Goal: Entertainment & Leisure: Browse casually

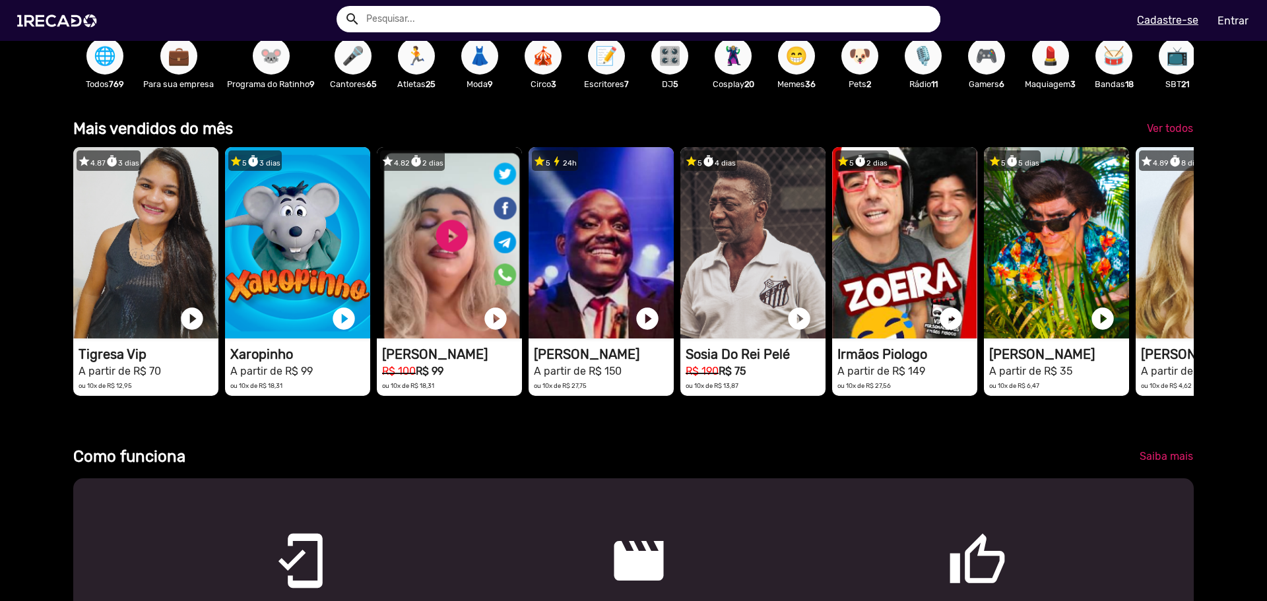
scroll to position [0, 3770]
click at [423, 70] on span "🏃" at bounding box center [416, 56] width 22 height 37
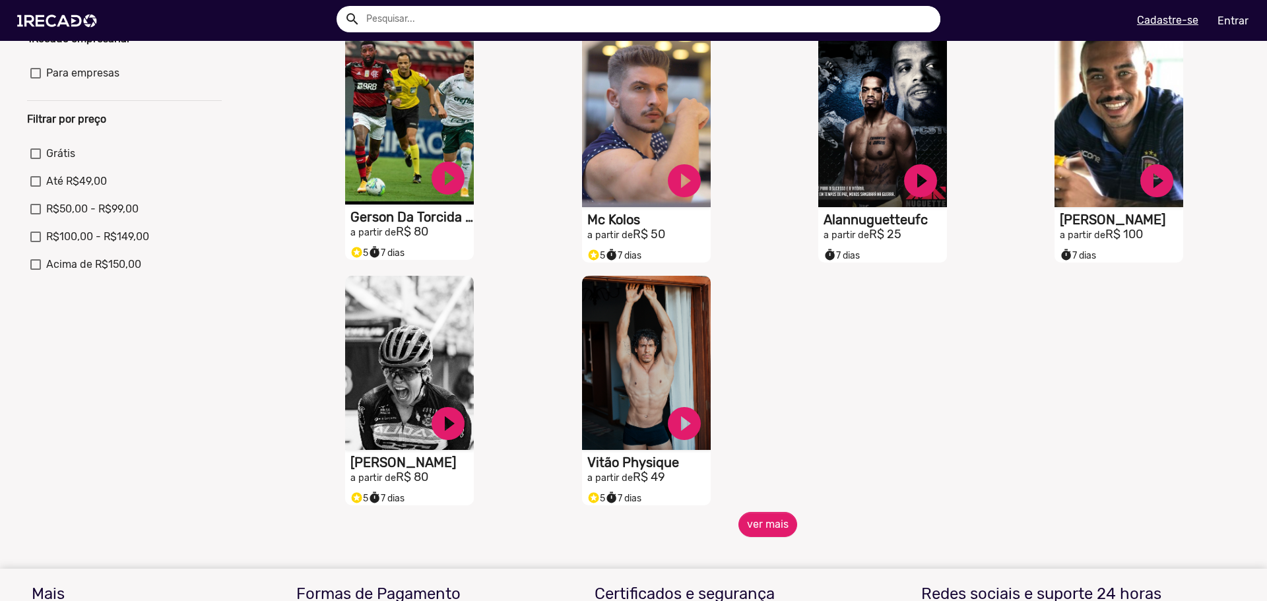
scroll to position [396, 0]
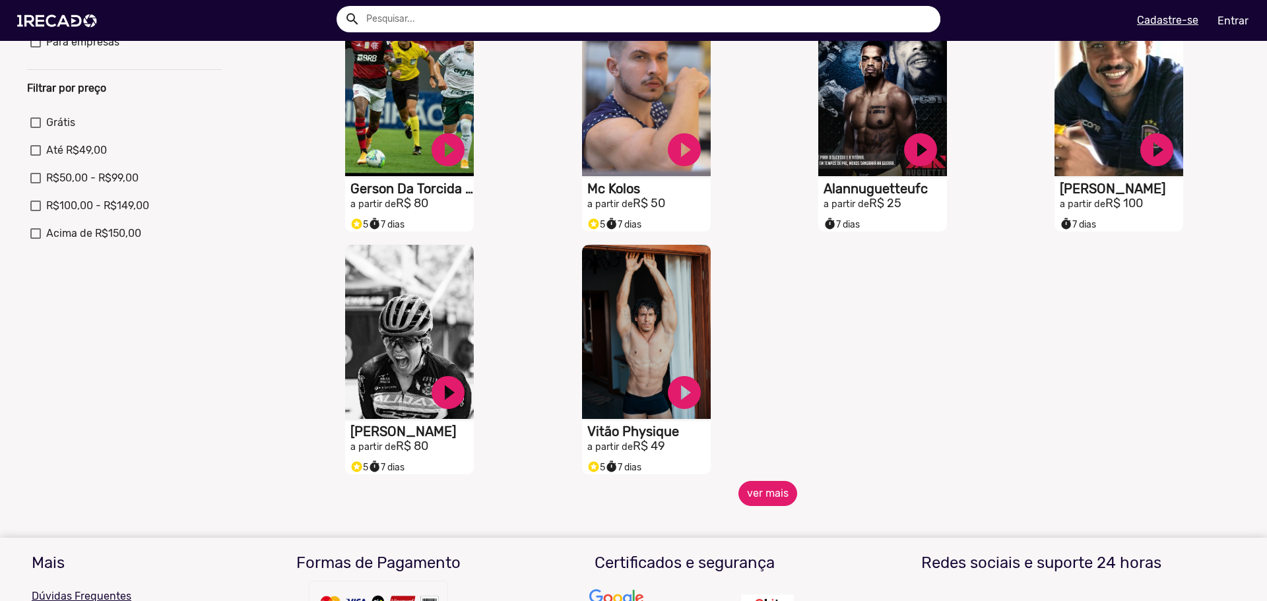
click at [780, 500] on button "ver mais" at bounding box center [767, 493] width 59 height 25
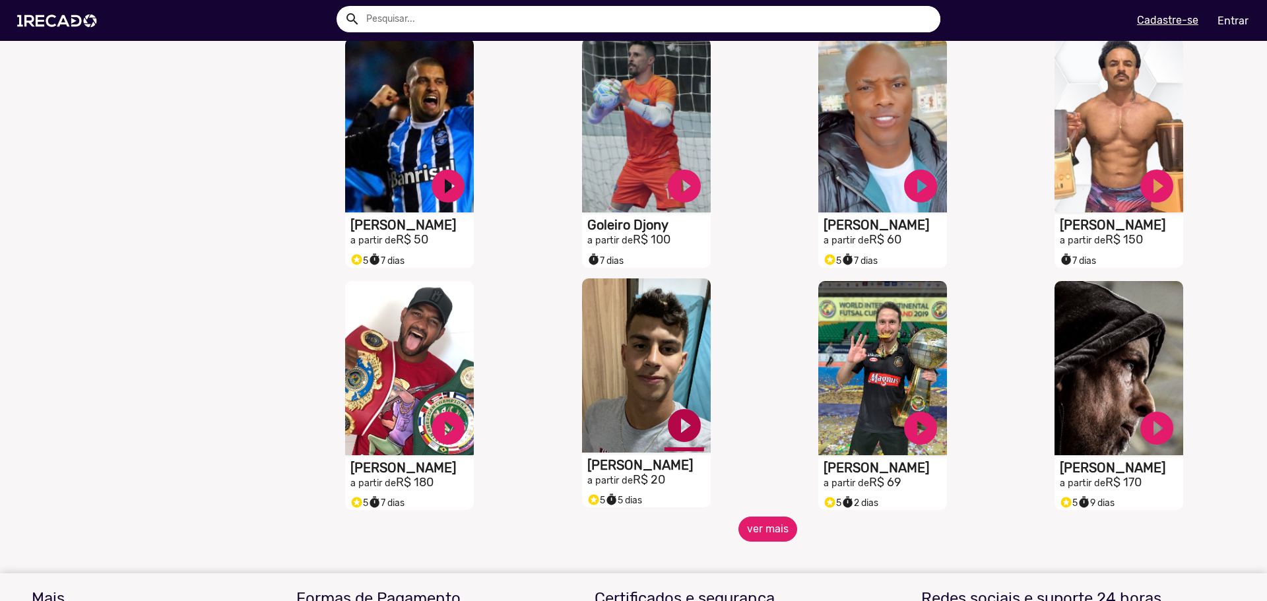
scroll to position [858, 0]
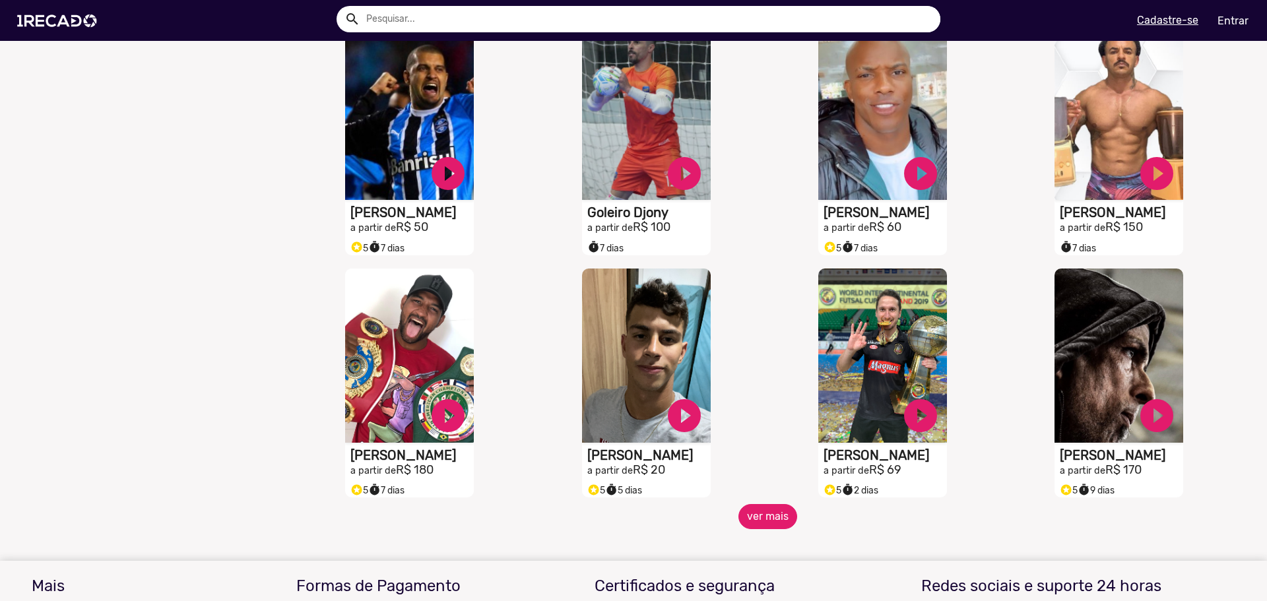
click at [753, 522] on button "ver mais" at bounding box center [767, 516] width 59 height 25
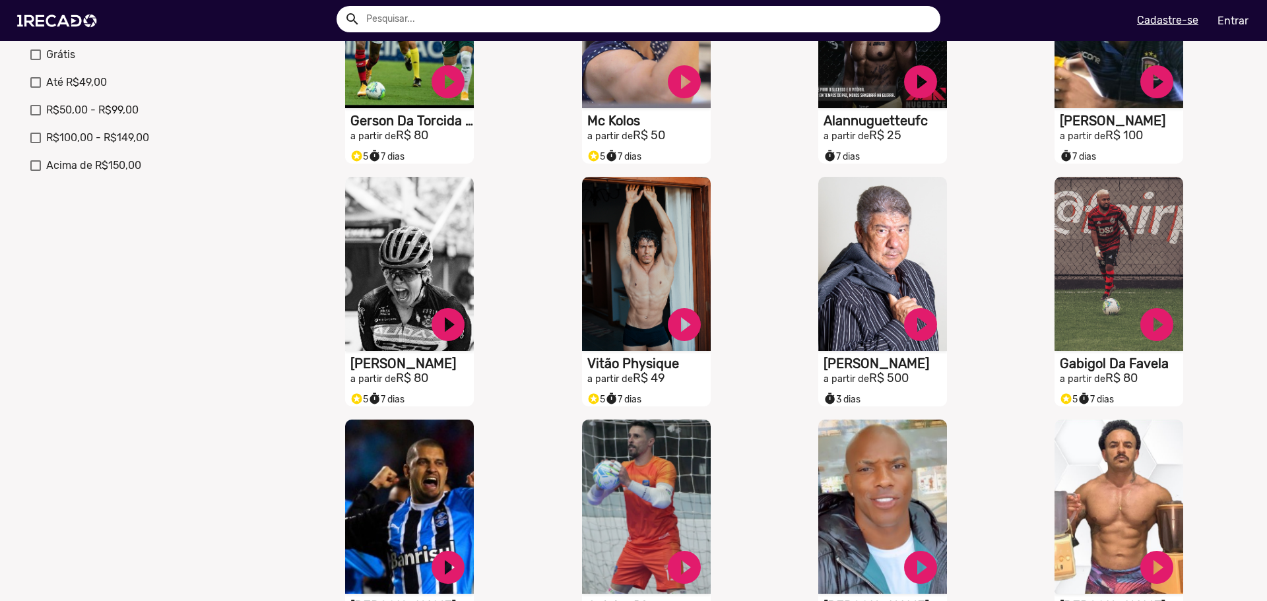
scroll to position [330, 0]
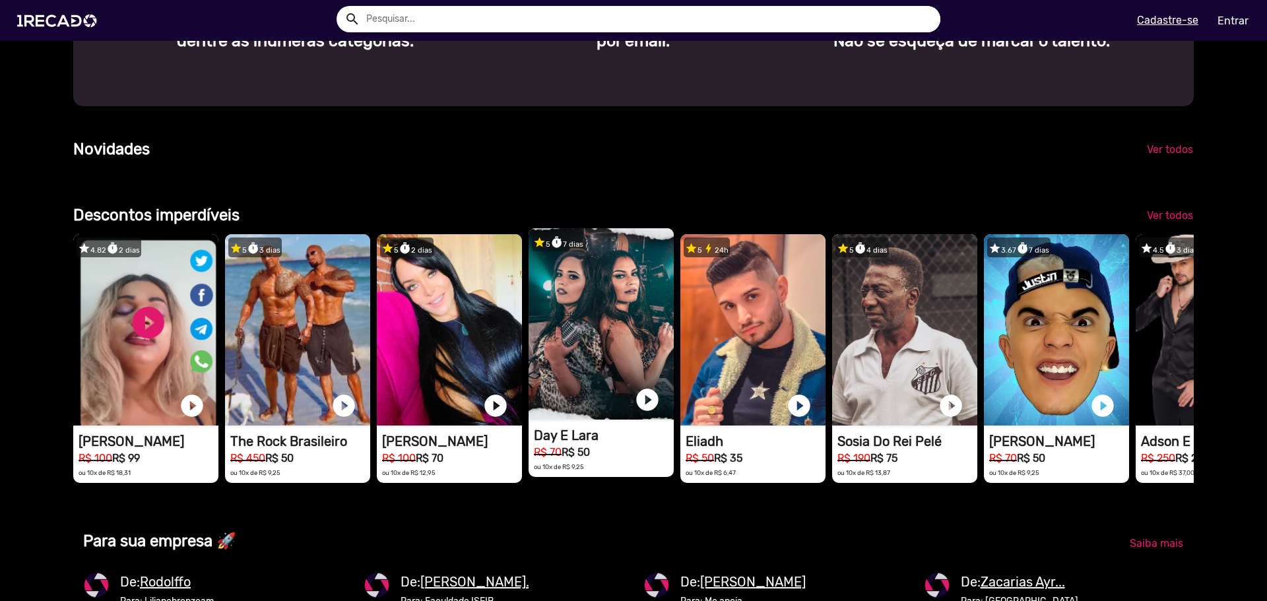
scroll to position [0, 2513]
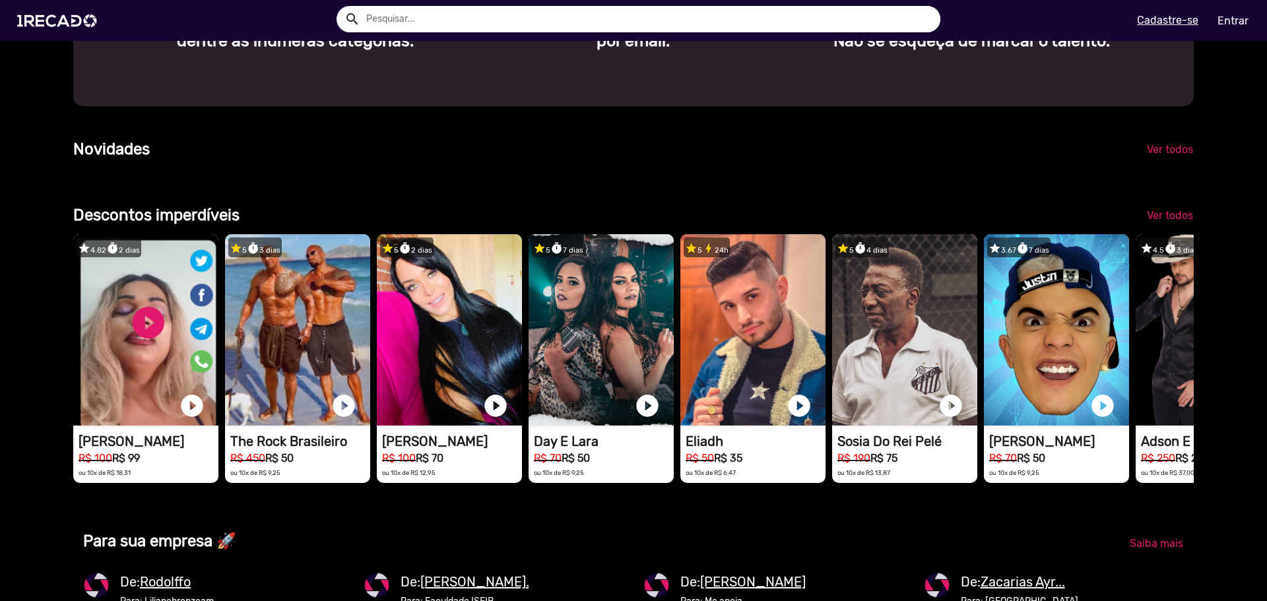
drag, startPoint x: 129, startPoint y: 242, endPoint x: 123, endPoint y: 251, distance: 10.8
click at [123, 224] on b "Descontos imperdíveis" at bounding box center [156, 215] width 166 height 18
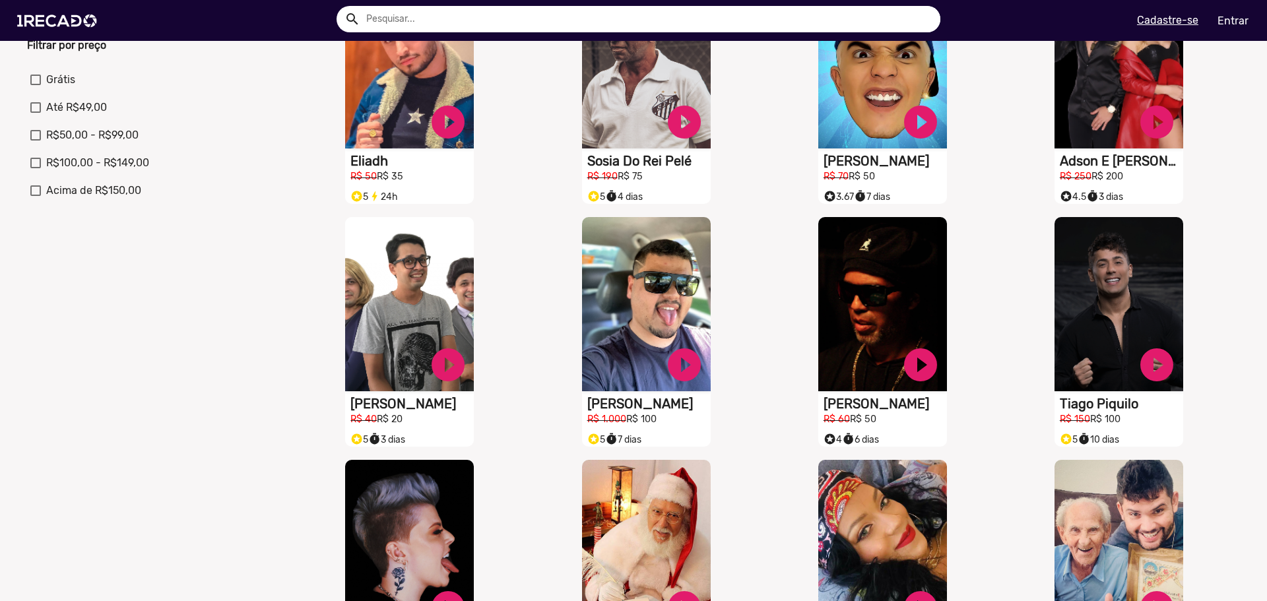
scroll to position [462, 0]
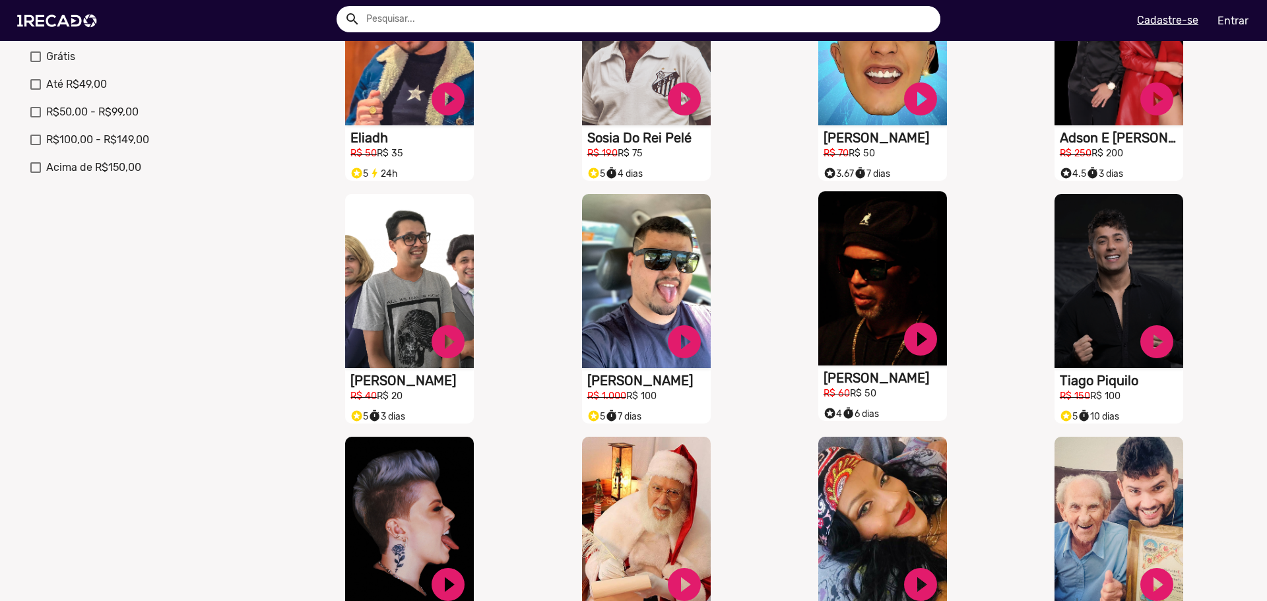
drag, startPoint x: 864, startPoint y: 385, endPoint x: 845, endPoint y: 321, distance: 66.2
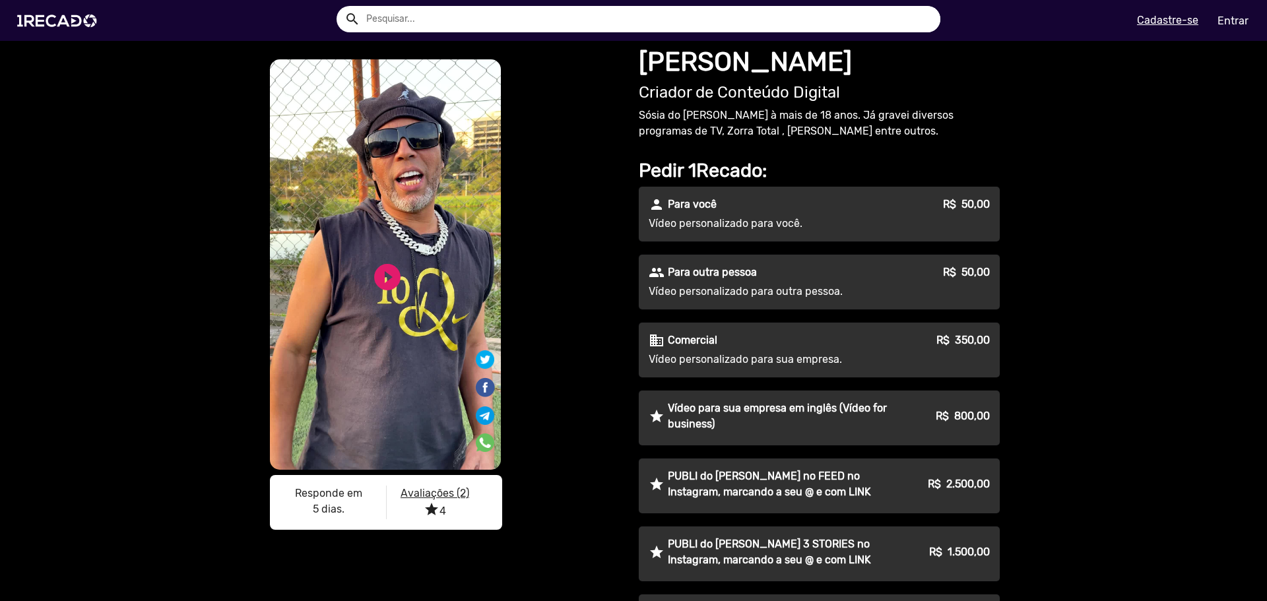
click at [402, 276] on video "S1RECADO vídeos dedicados para fãs e empresas" at bounding box center [385, 264] width 231 height 410
click at [380, 268] on link "play_circle_filled" at bounding box center [387, 277] width 32 height 32
click at [378, 288] on link "pause_circle" at bounding box center [387, 277] width 32 height 32
click at [377, 288] on link "play_circle_filled" at bounding box center [387, 277] width 32 height 32
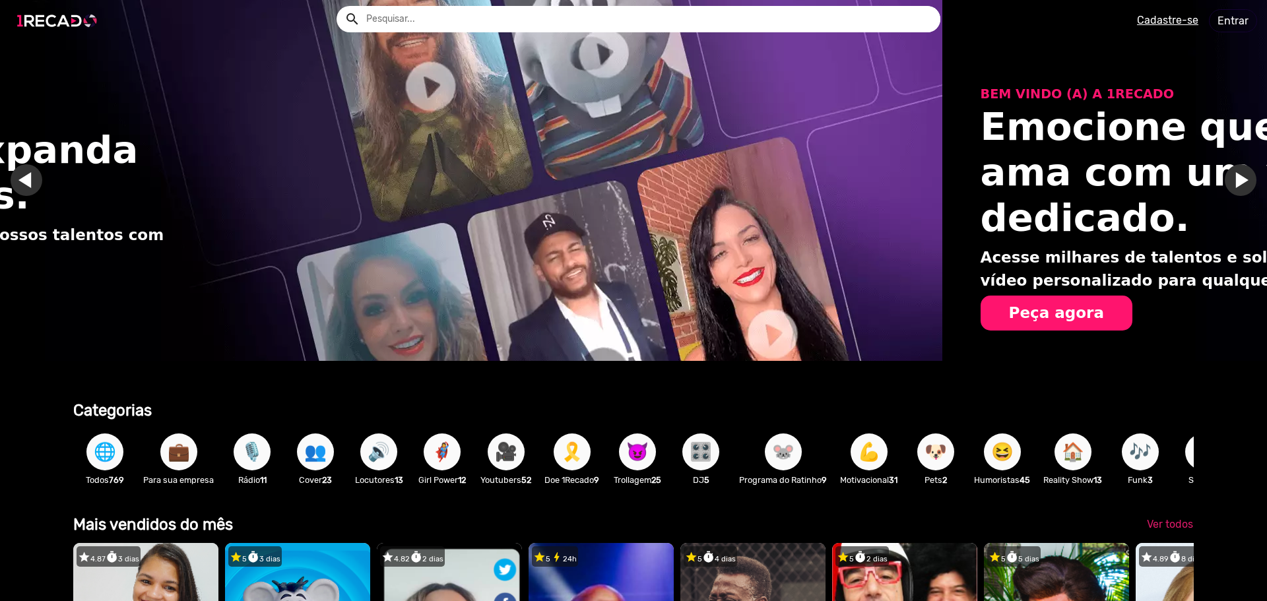
scroll to position [0, 1937]
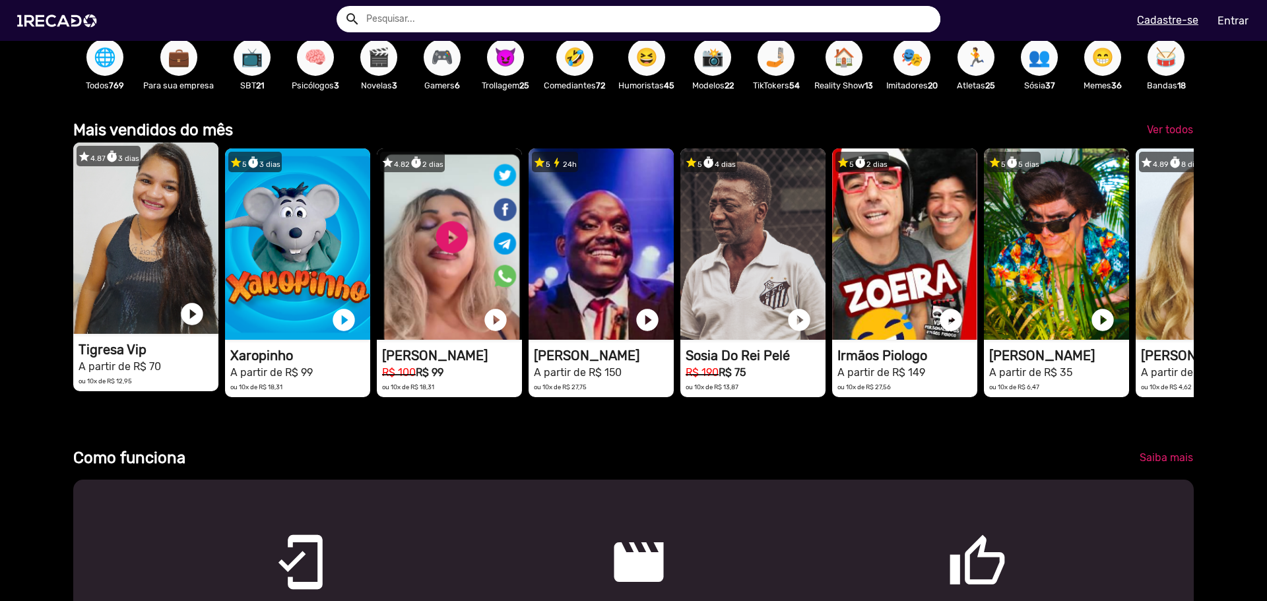
scroll to position [396, 0]
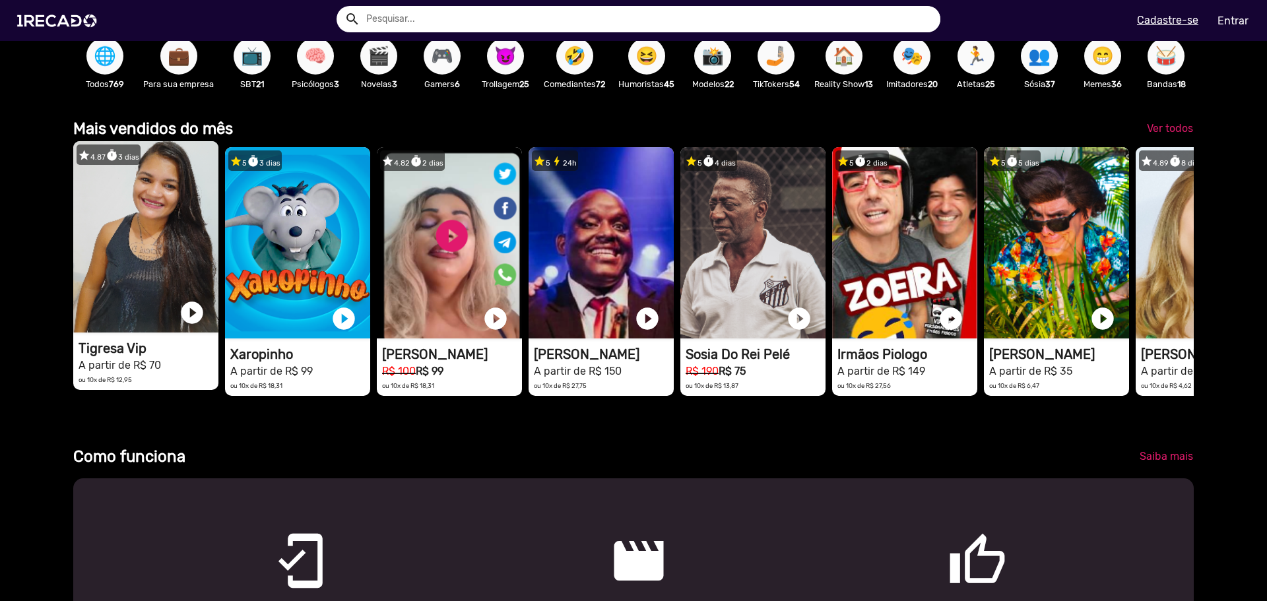
click at [196, 260] on video "1RECADO vídeos dedicados para fãs e empresas" at bounding box center [145, 236] width 145 height 191
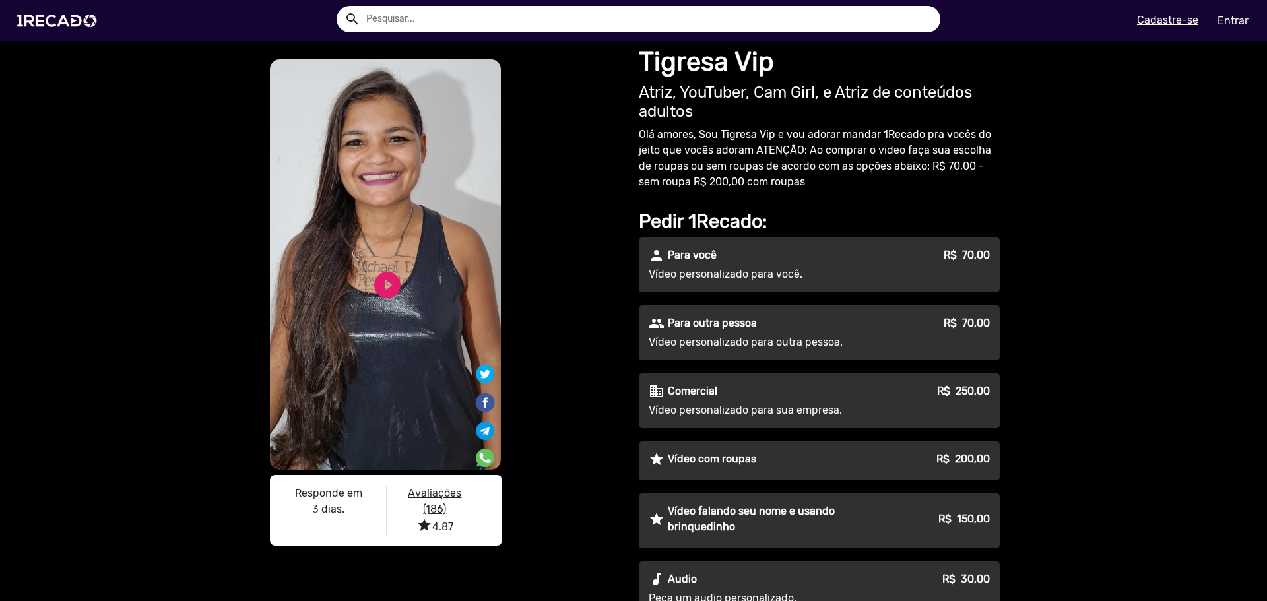
click at [365, 286] on div "play_circle_filled" at bounding box center [366, 280] width 40 height 50
click at [372, 286] on link "play_circle_filled" at bounding box center [387, 285] width 32 height 32
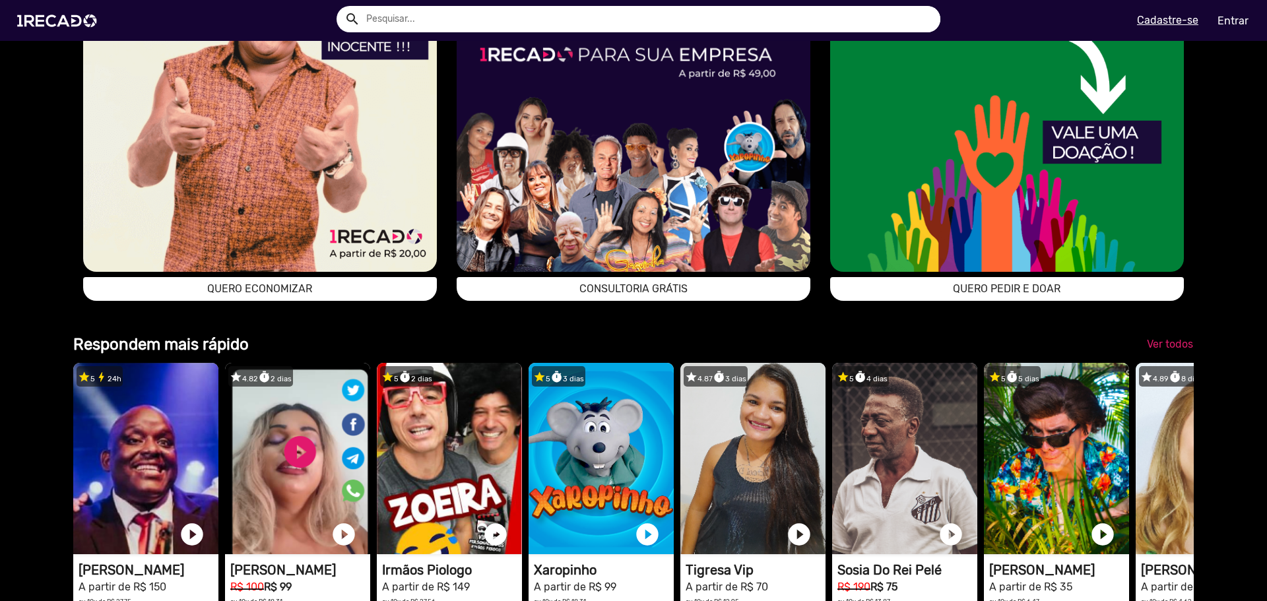
click at [385, 301] on button "QUERO ECONOMIZAR" at bounding box center [260, 289] width 354 height 24
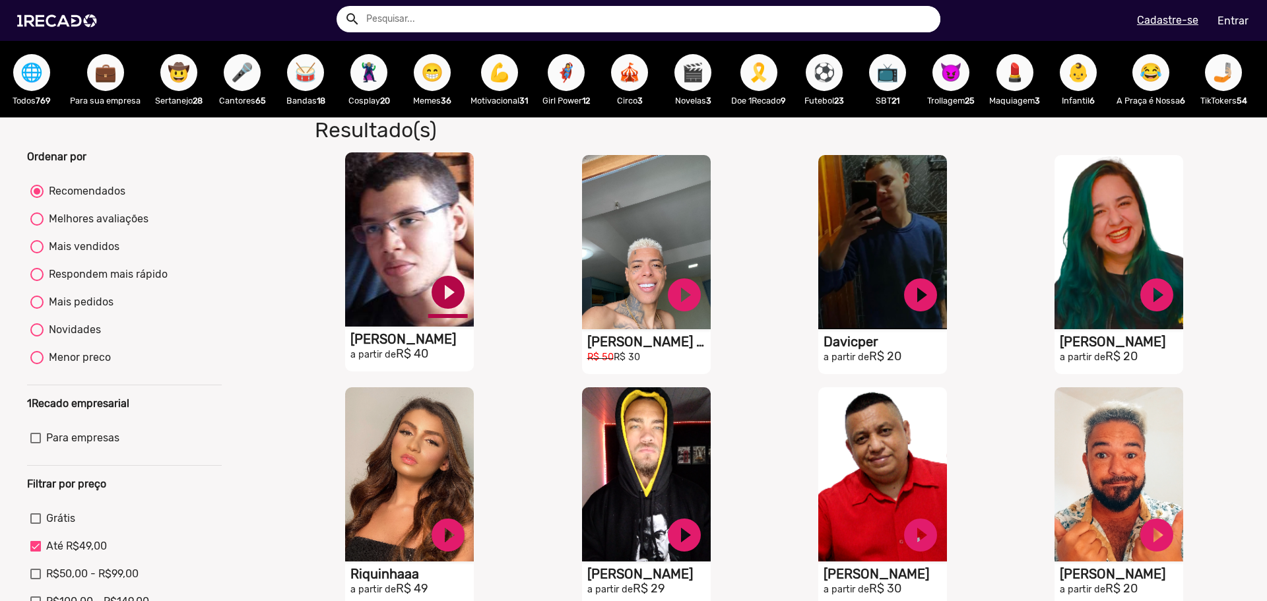
click at [439, 299] on link "play_circle_filled" at bounding box center [448, 292] width 40 height 40
click at [451, 303] on link "pause_circle" at bounding box center [448, 292] width 40 height 40
click at [468, 308] on link "play_circle_filled" at bounding box center [448, 292] width 40 height 40
click at [468, 305] on link "pause_circle" at bounding box center [448, 292] width 40 height 40
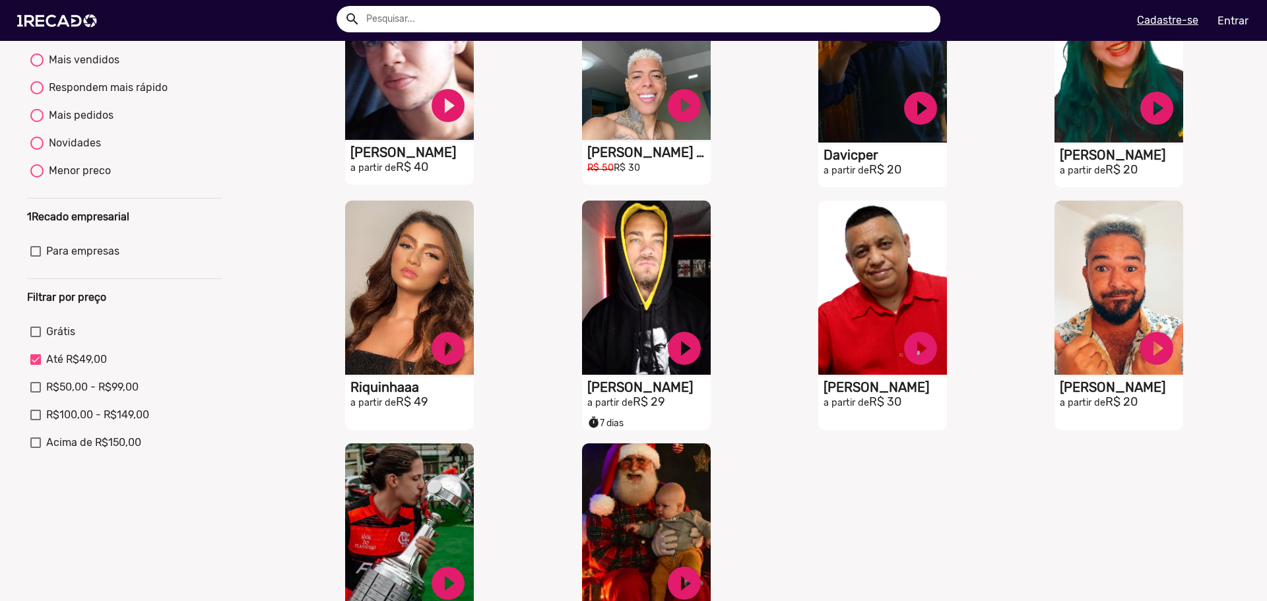
scroll to position [264, 0]
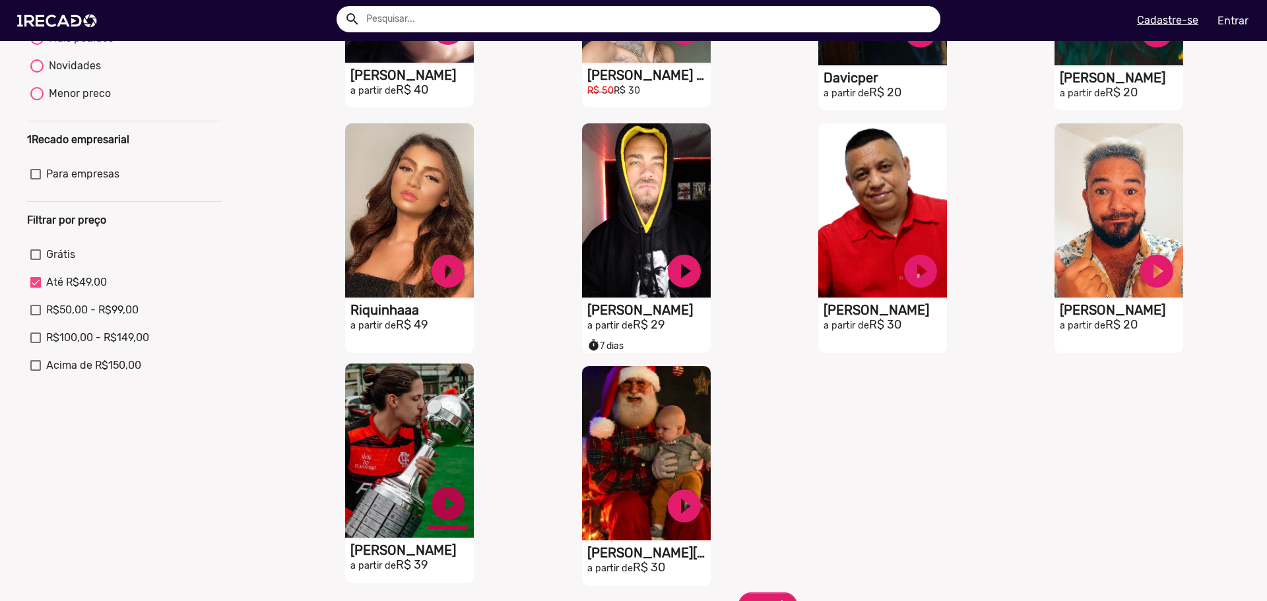
click at [456, 48] on link "play_circle_filled" at bounding box center [448, 29] width 40 height 40
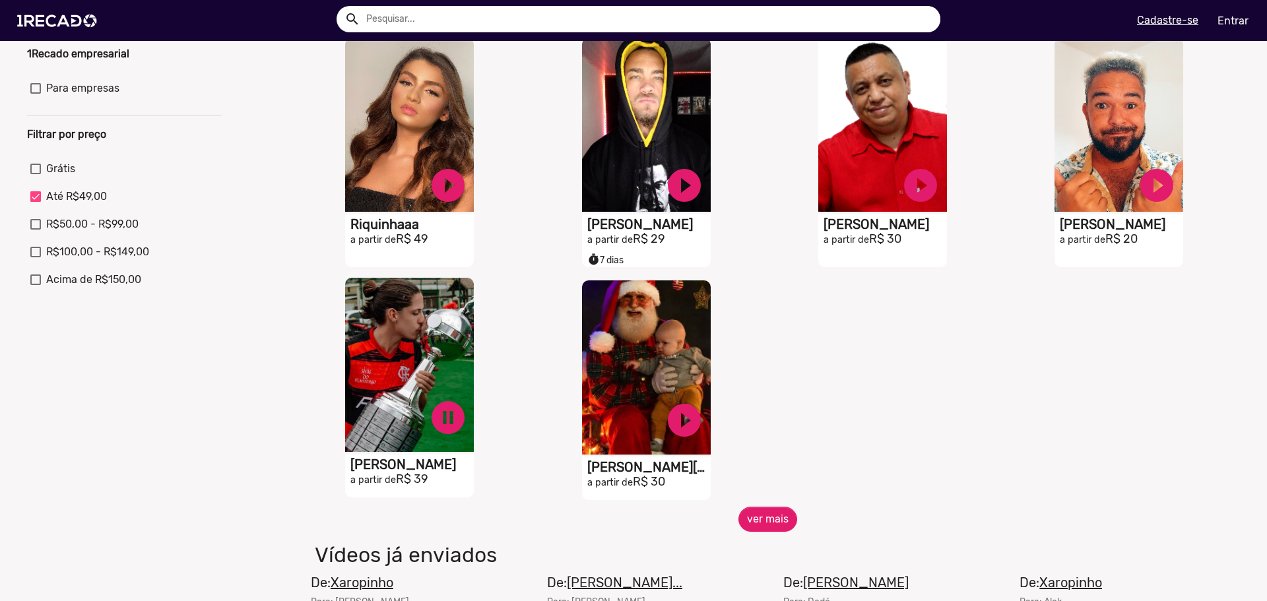
scroll to position [0, 0]
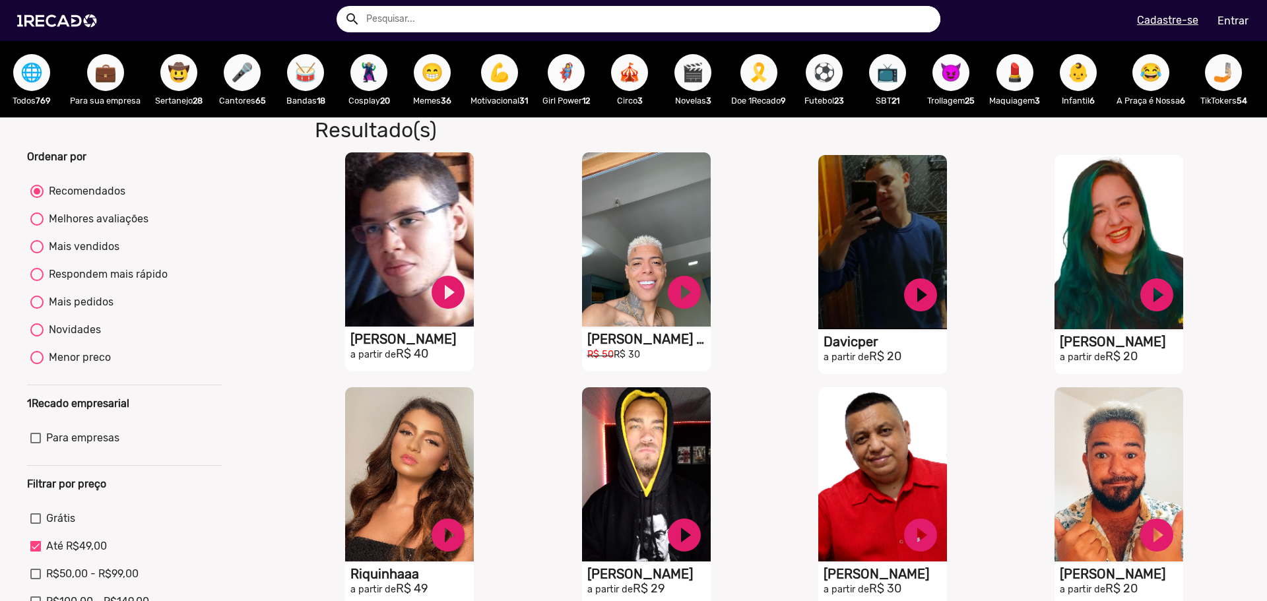
click at [576, 59] on span "🦸‍♀️" at bounding box center [566, 72] width 22 height 37
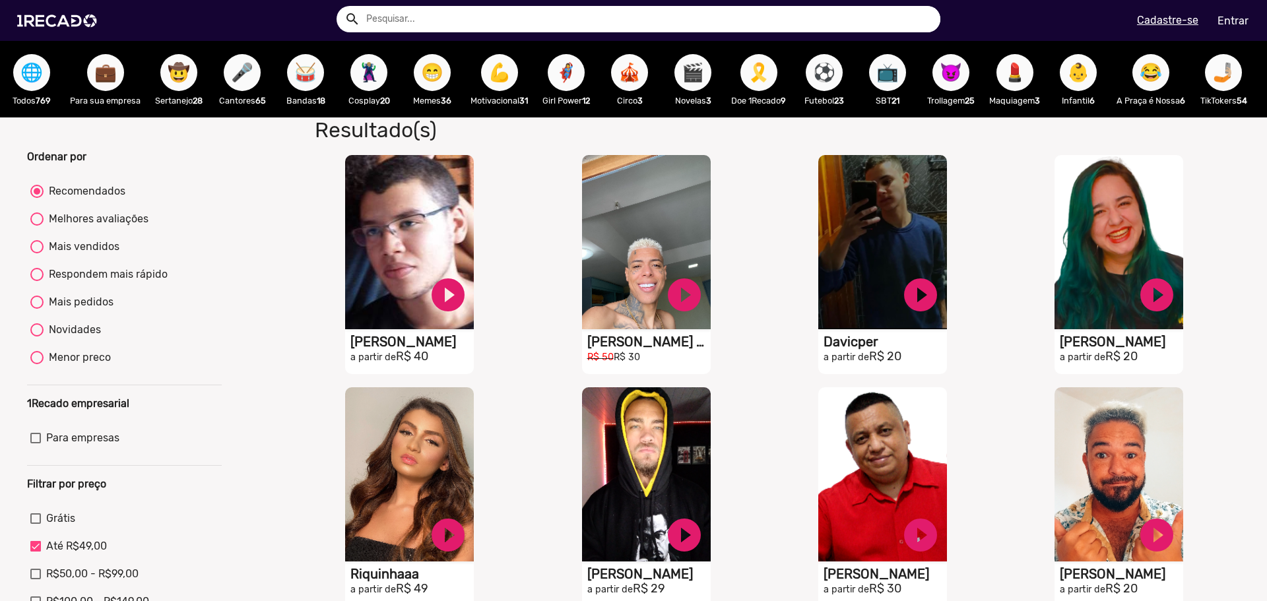
click at [946, 85] on span "😈" at bounding box center [950, 72] width 22 height 37
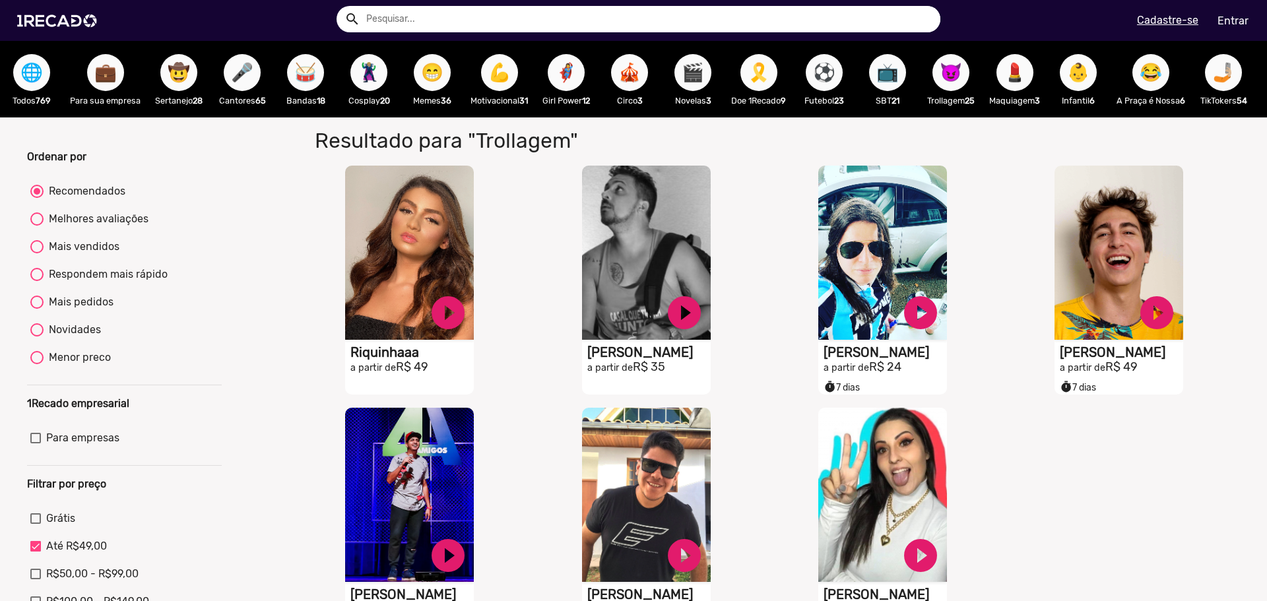
click at [1089, 82] on span "👶" at bounding box center [1078, 72] width 22 height 37
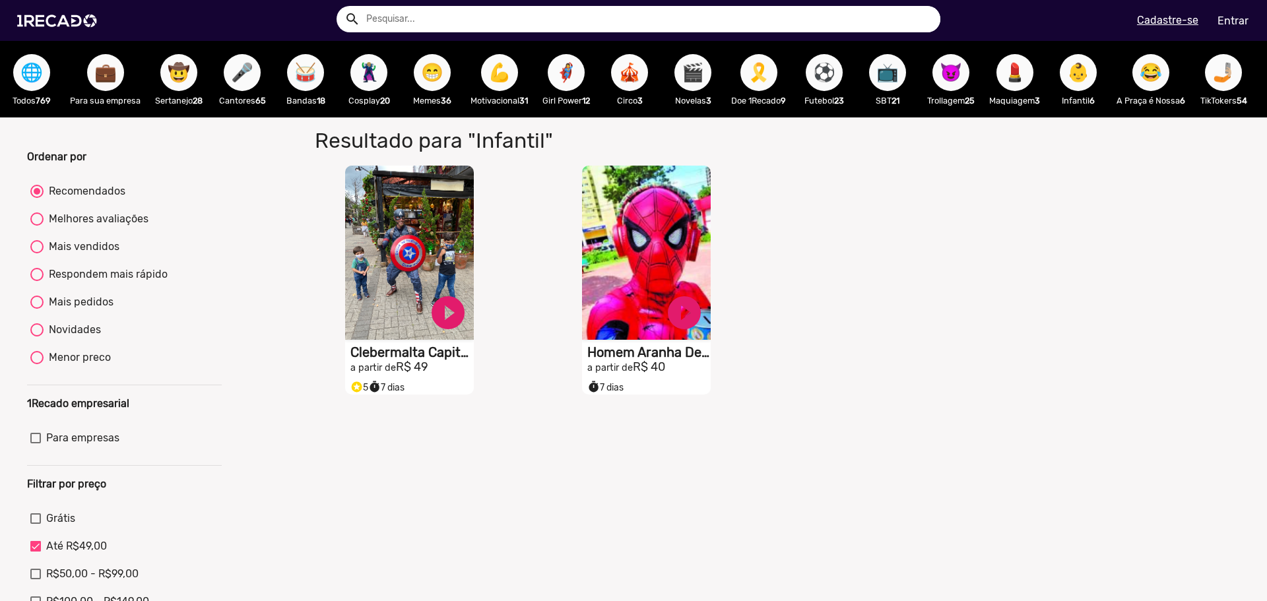
click at [1233, 72] on span "🤳🏼" at bounding box center [1223, 72] width 22 height 37
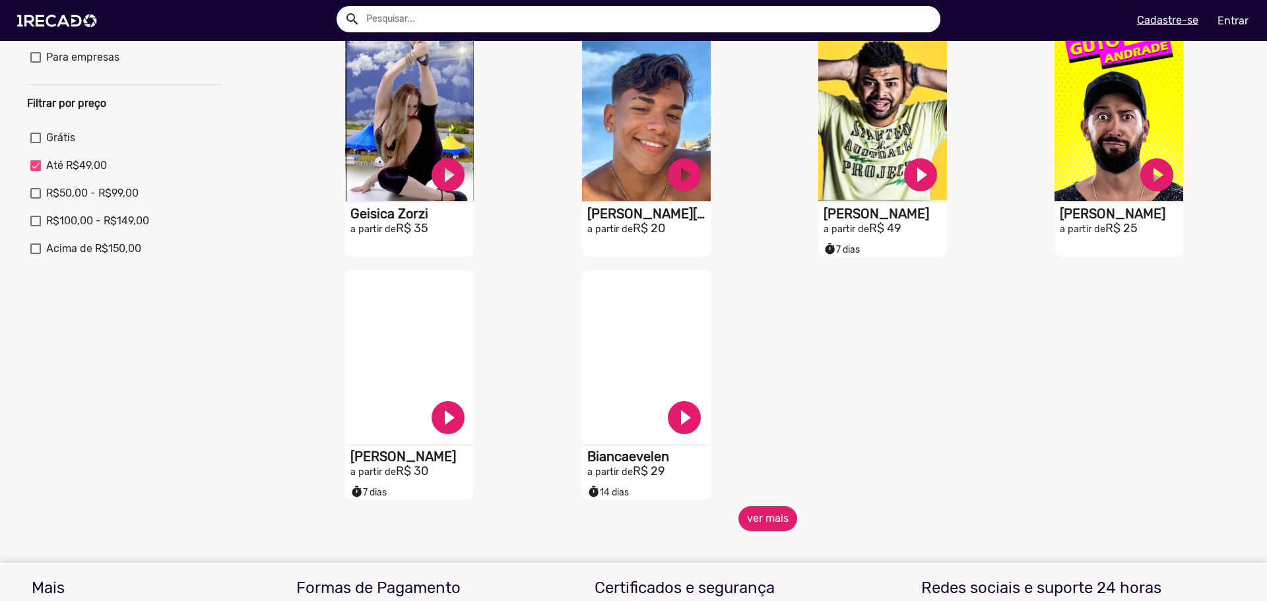
scroll to position [396, 0]
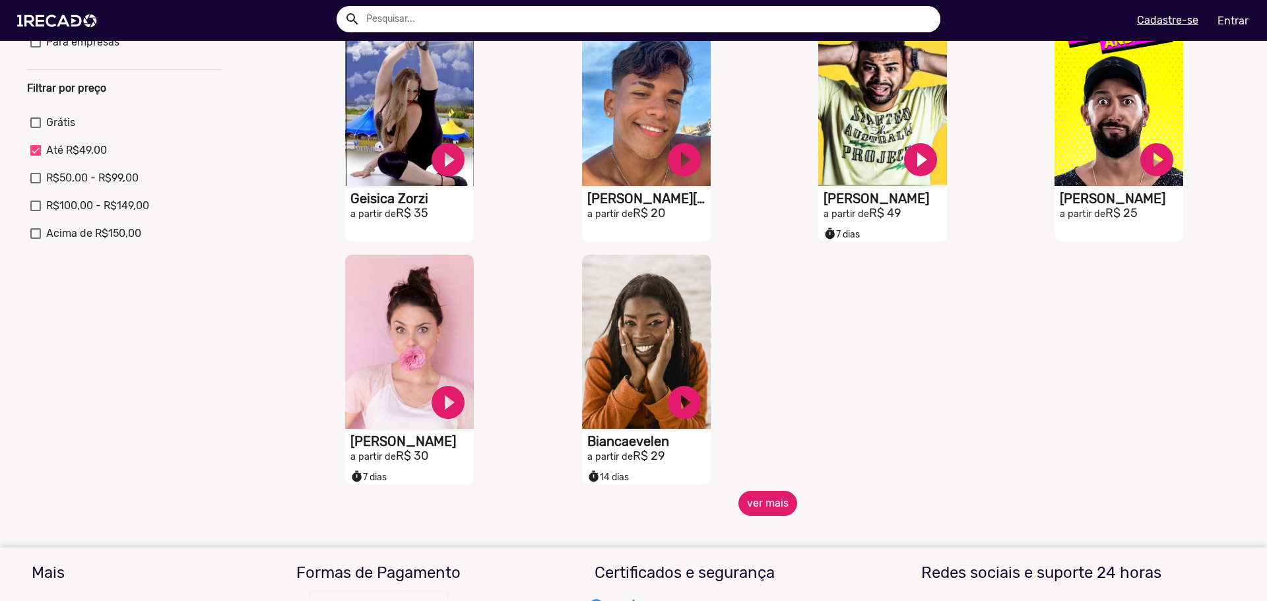
click at [778, 515] on button "ver mais" at bounding box center [767, 503] width 59 height 25
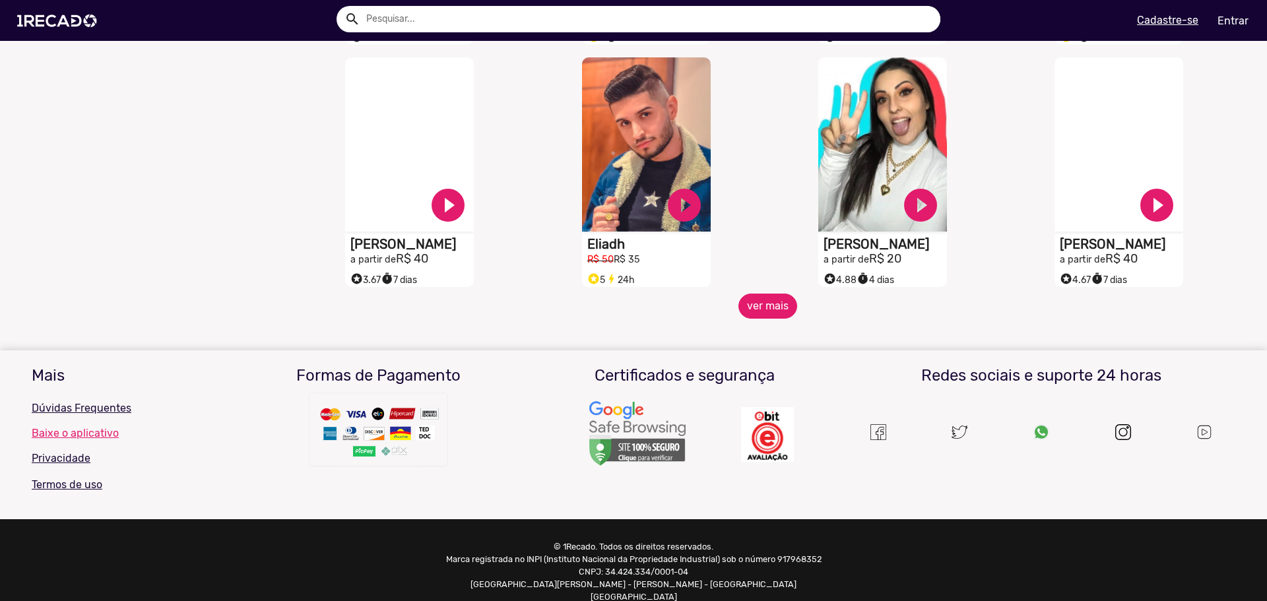
scroll to position [1099, 0]
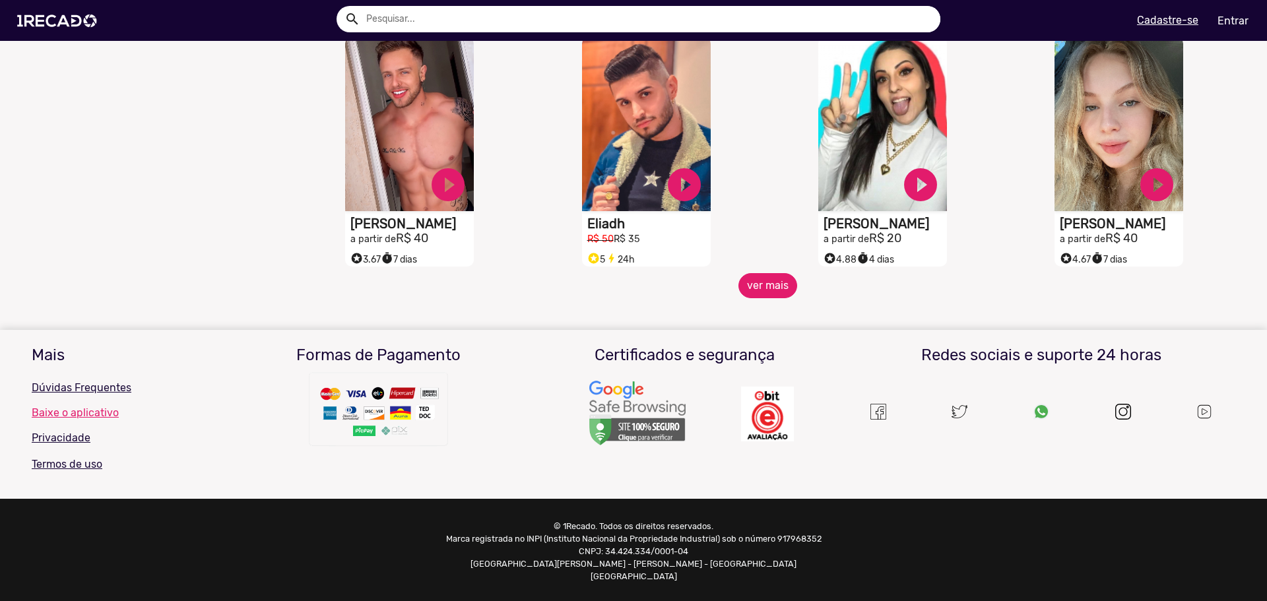
click at [767, 298] on button "ver mais" at bounding box center [767, 285] width 59 height 25
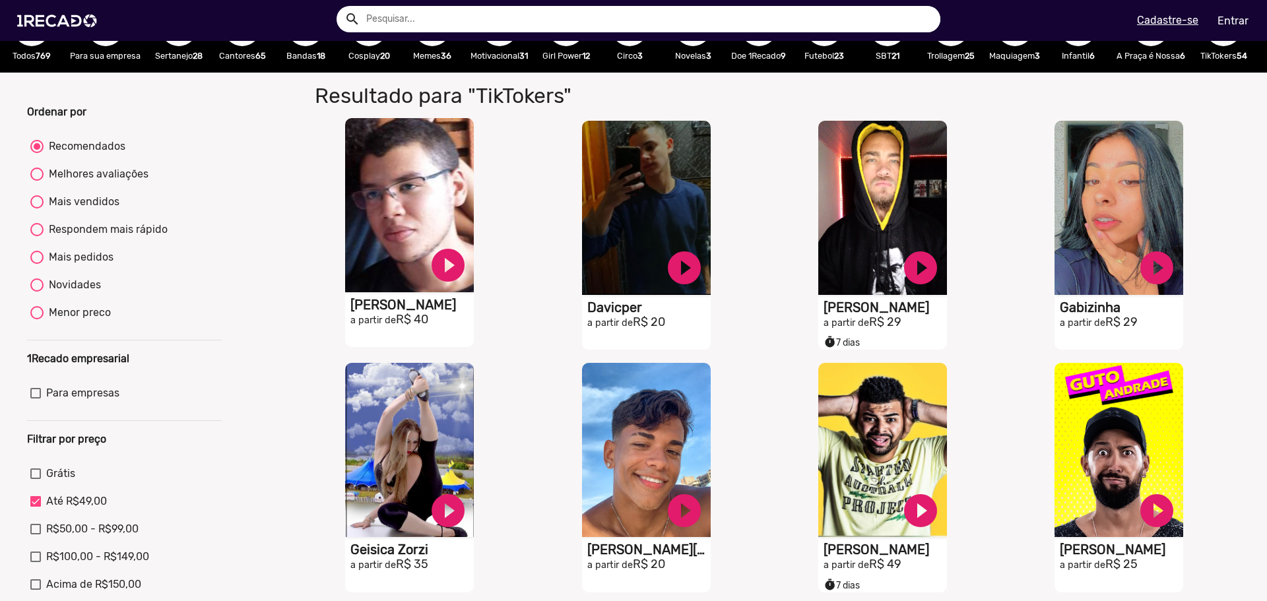
scroll to position [0, 0]
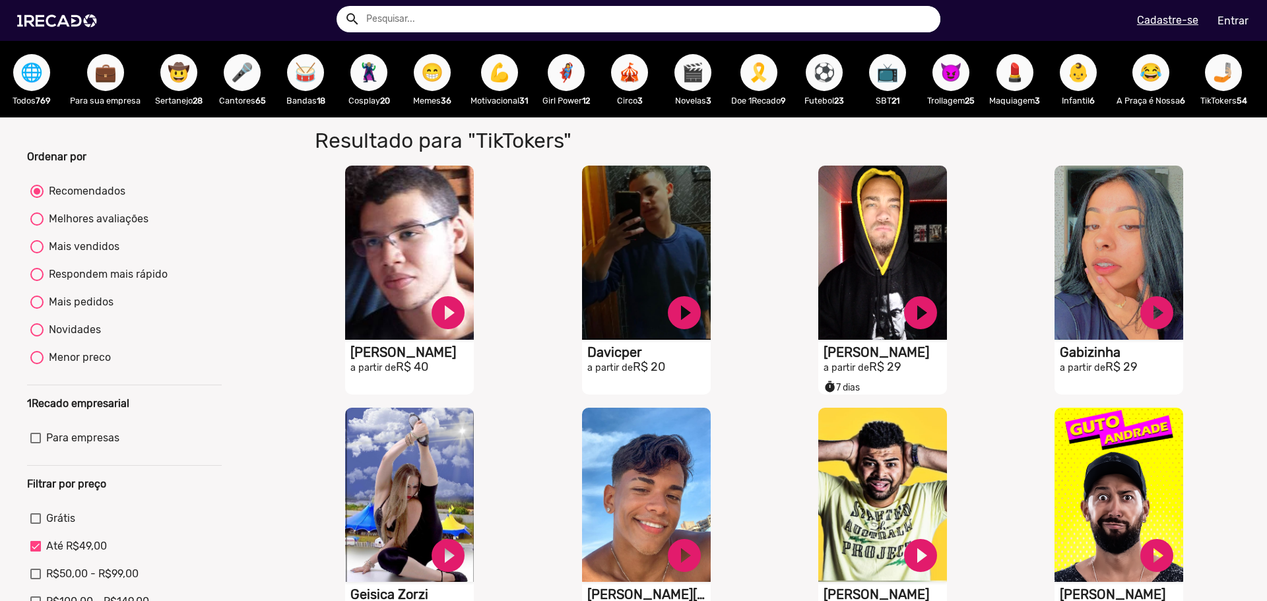
click at [253, 79] on span "🎤" at bounding box center [242, 72] width 22 height 37
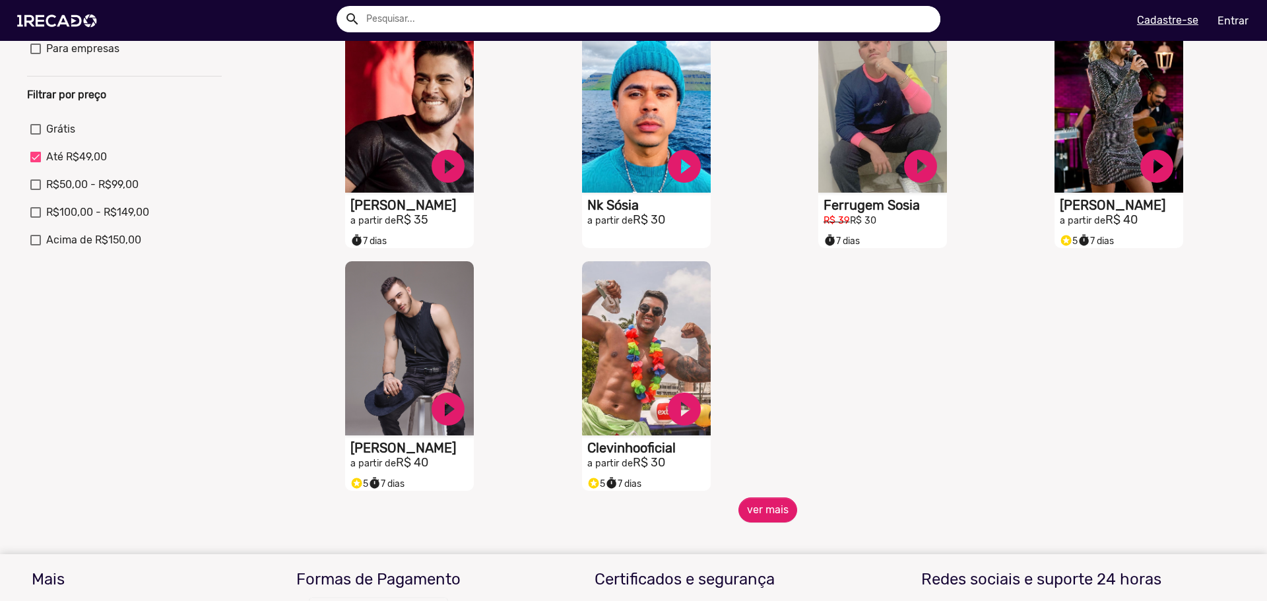
scroll to position [462, 0]
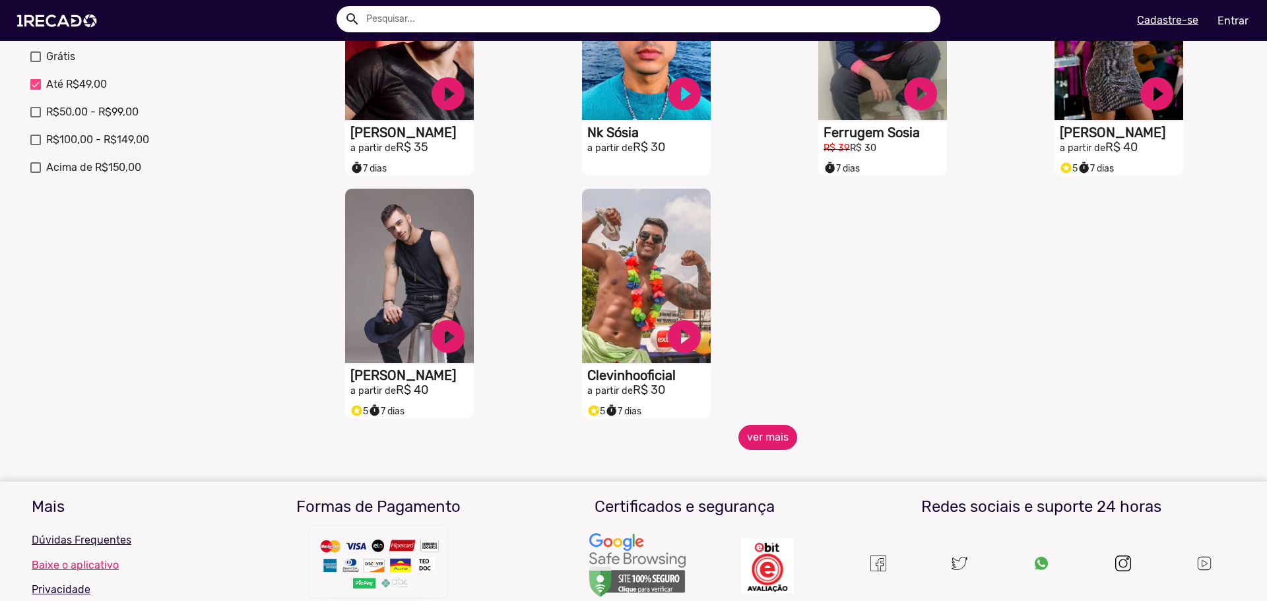
click at [761, 436] on button "ver mais" at bounding box center [767, 437] width 59 height 25
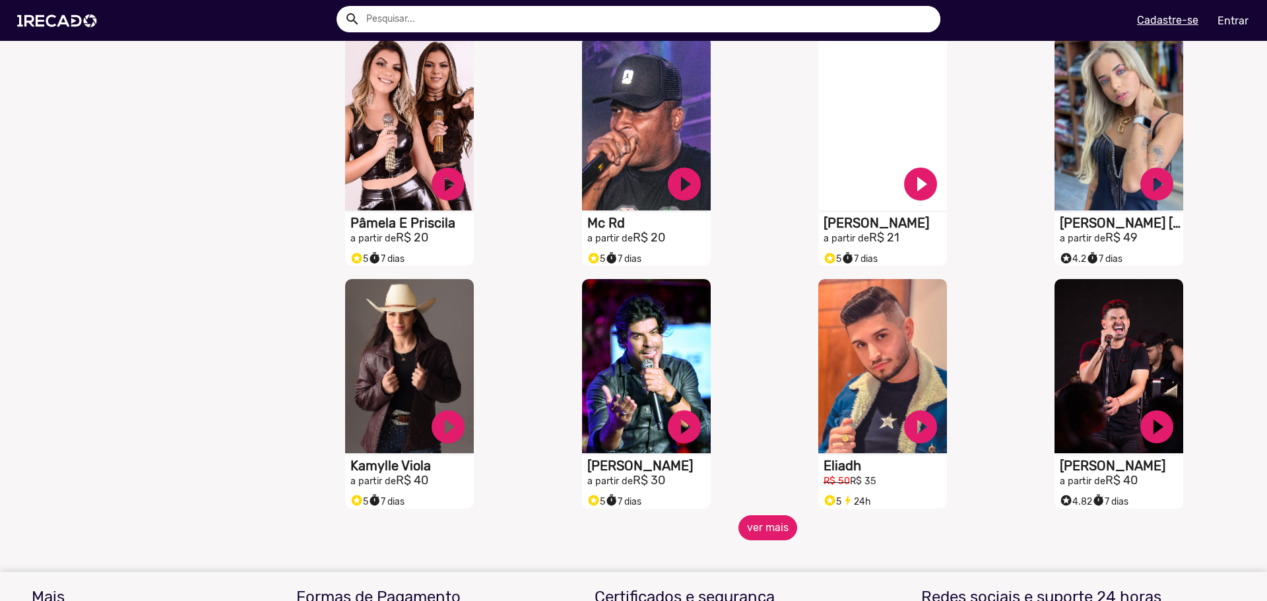
scroll to position [858, 0]
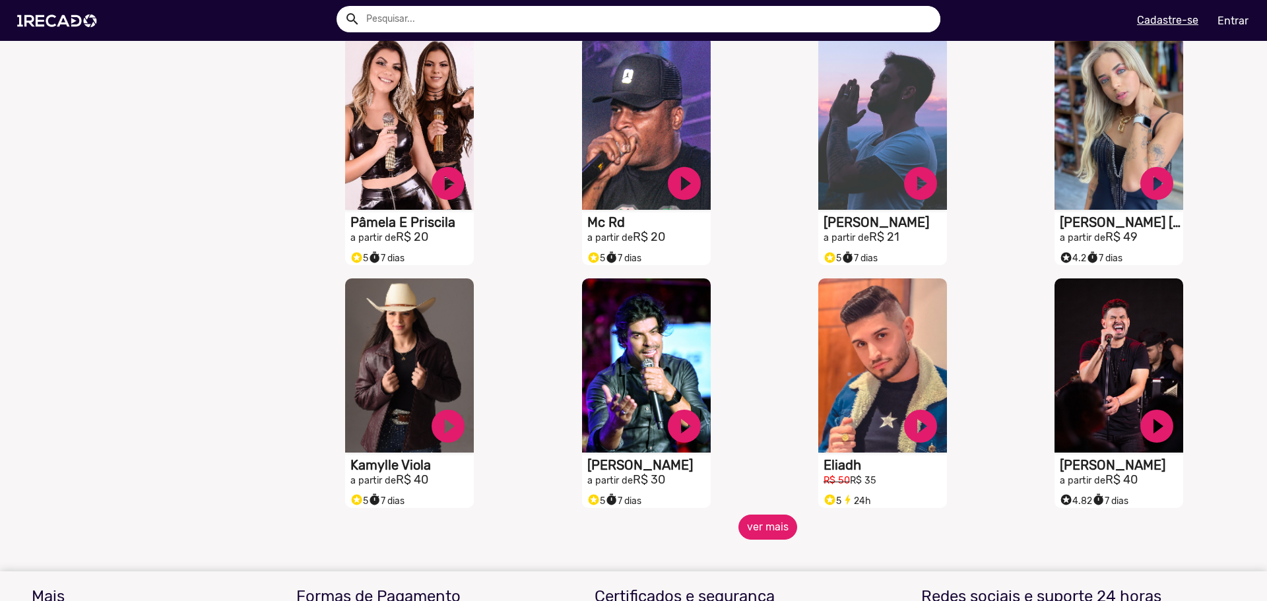
click at [751, 540] on button "ver mais" at bounding box center [767, 527] width 59 height 25
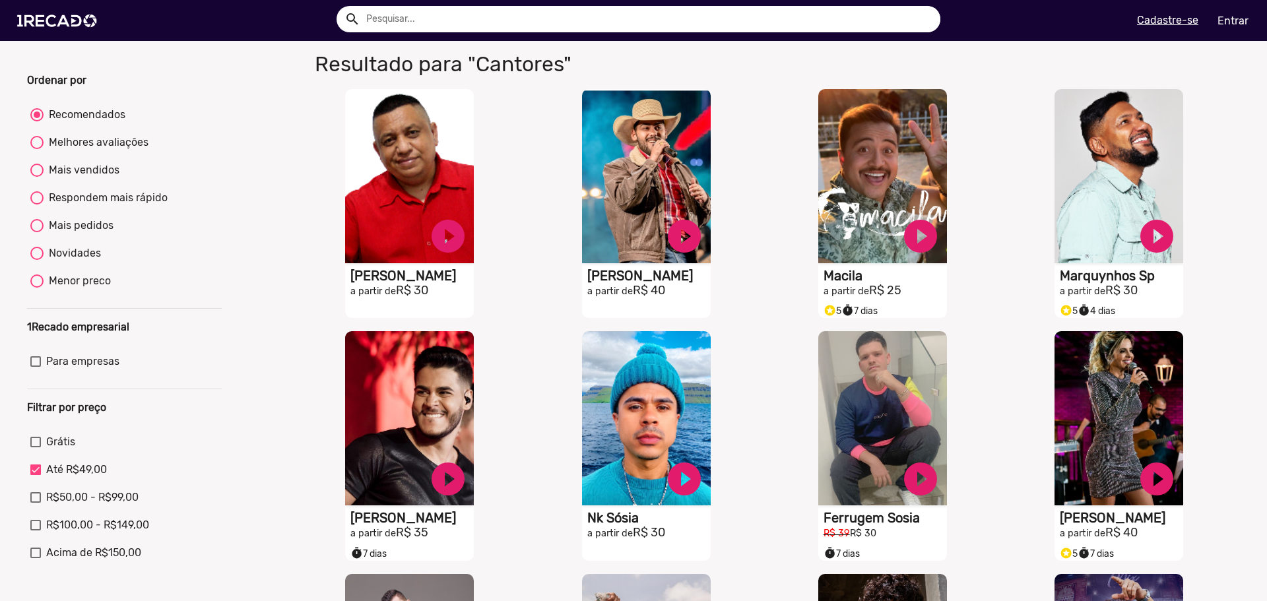
scroll to position [0, 0]
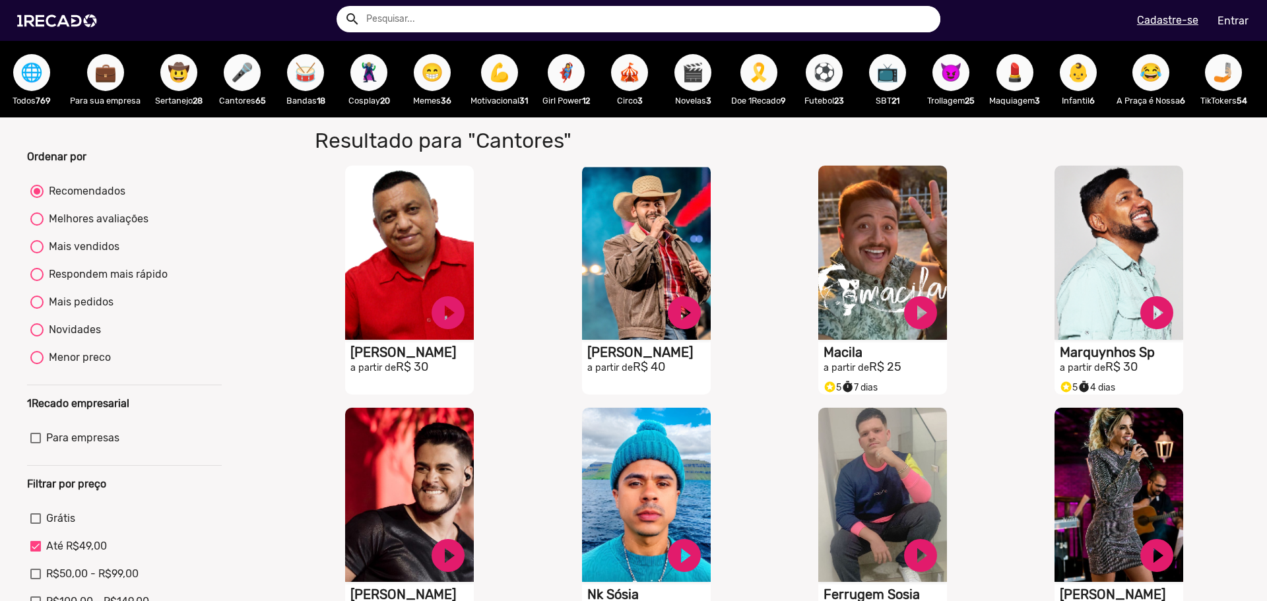
click at [179, 80] on span "🤠" at bounding box center [179, 72] width 22 height 37
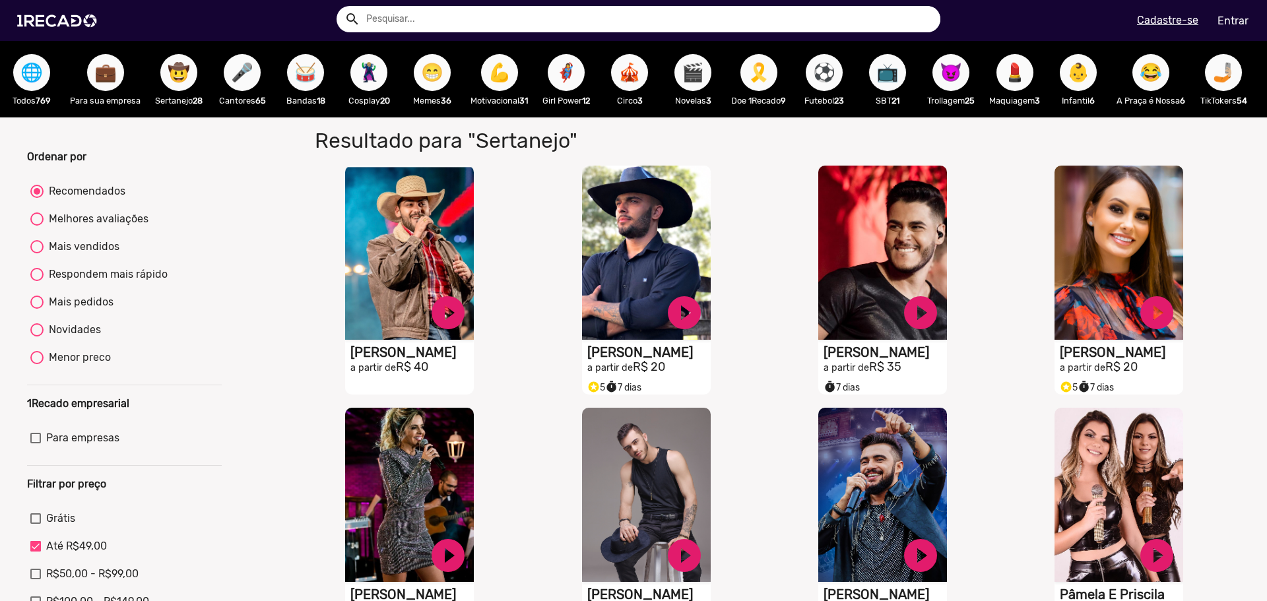
click at [444, 83] on button "😁" at bounding box center [432, 72] width 37 height 37
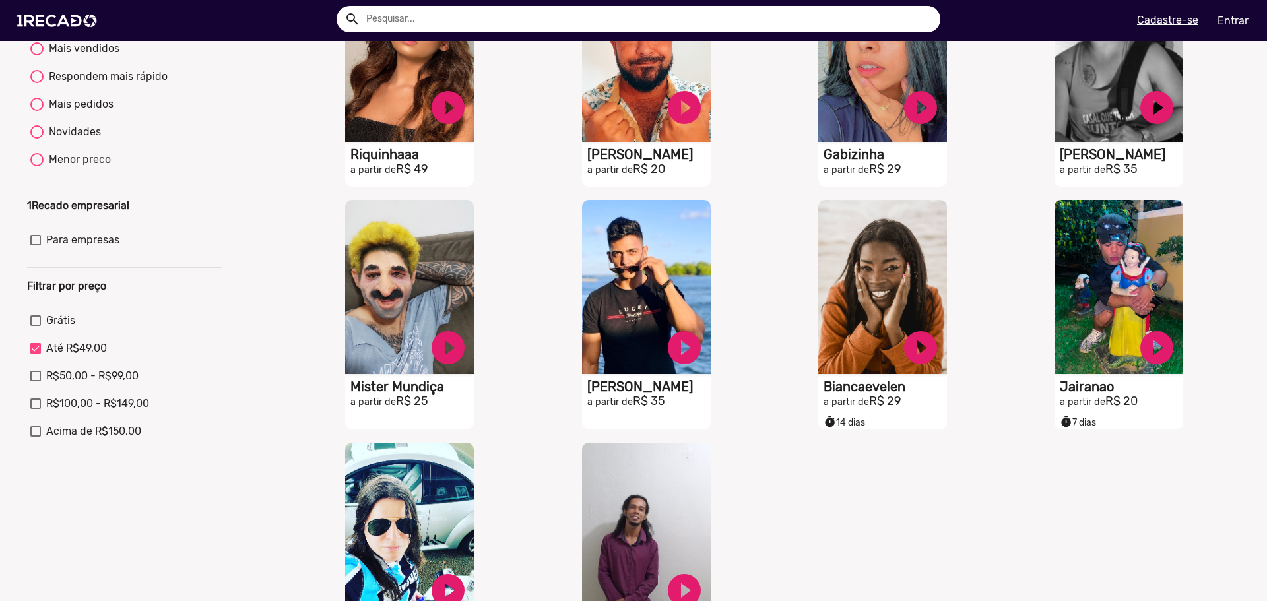
scroll to position [396, 0]
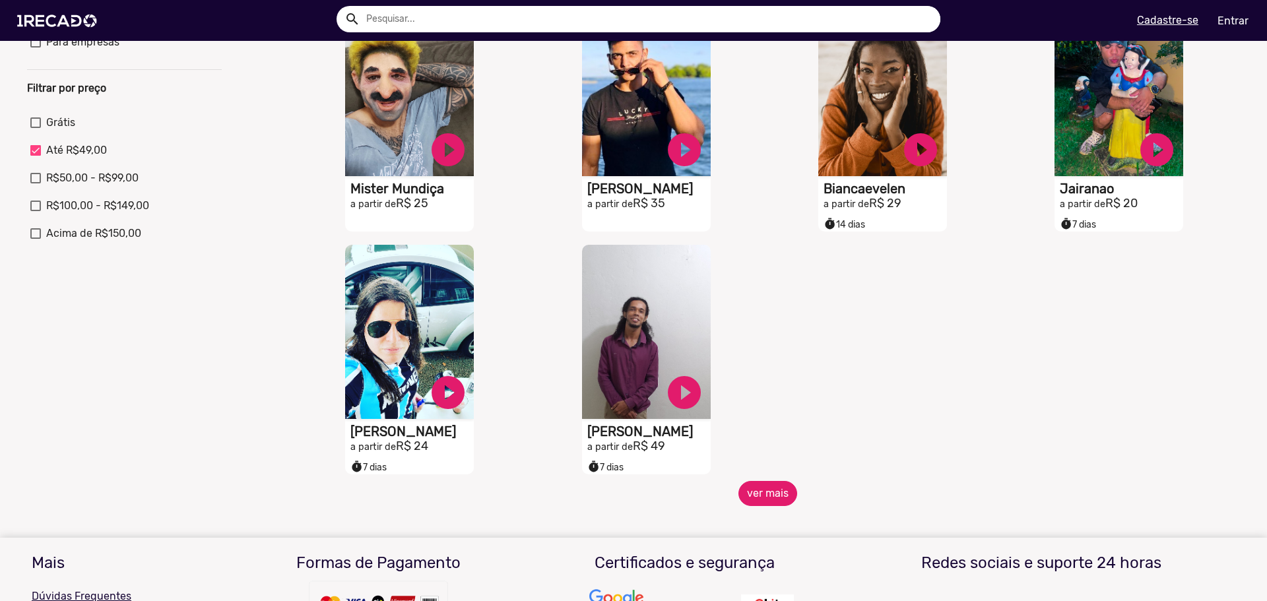
click at [771, 493] on button "ver mais" at bounding box center [767, 493] width 59 height 25
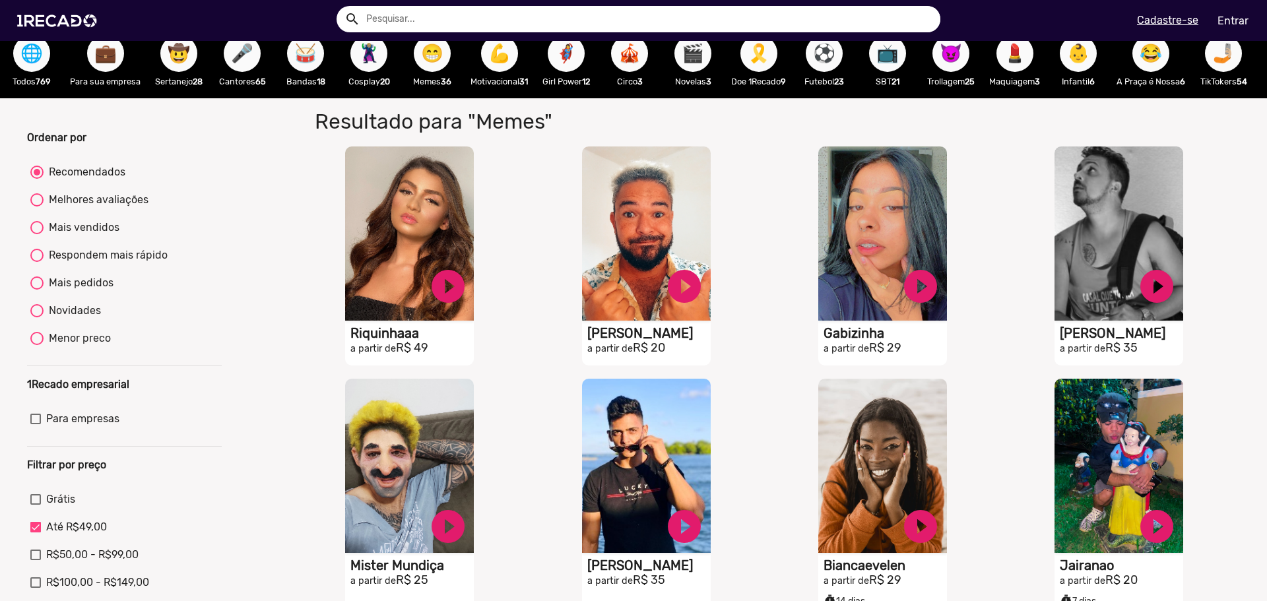
scroll to position [0, 0]
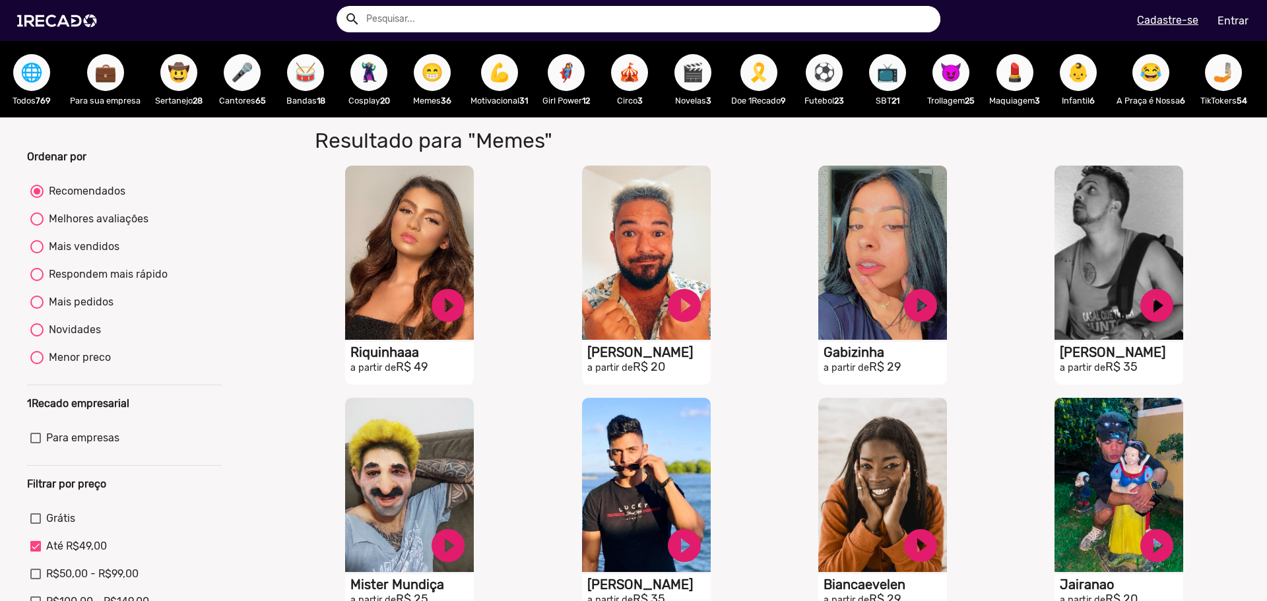
click at [768, 81] on span "🎗️" at bounding box center [758, 72] width 22 height 37
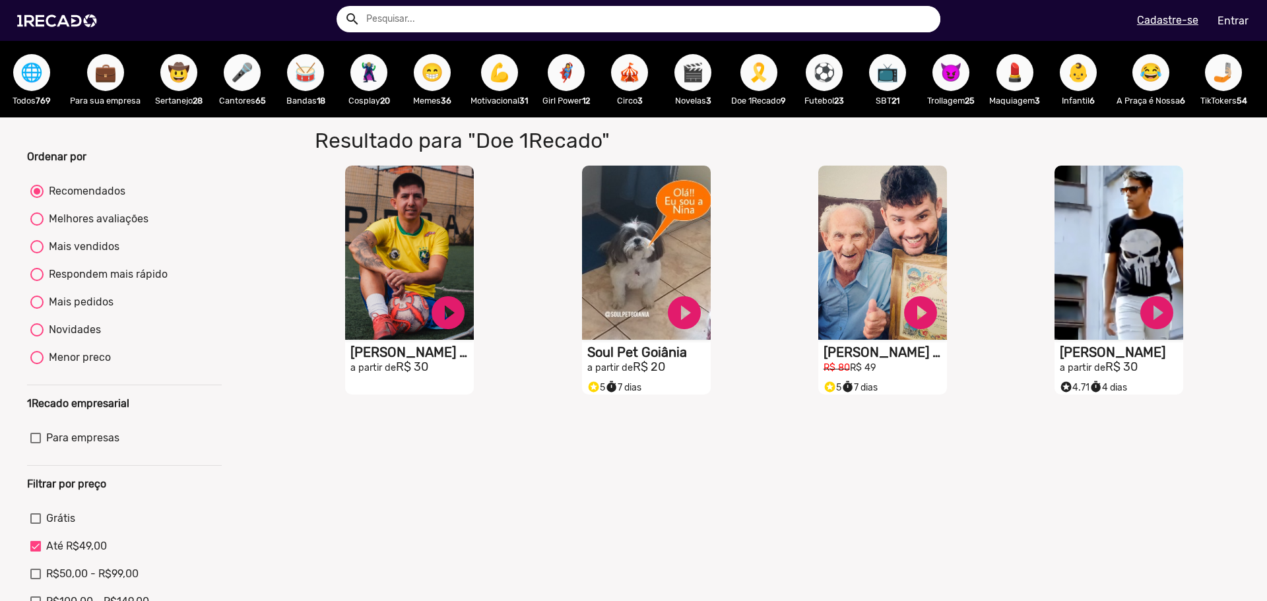
click at [637, 64] on span "🎪" at bounding box center [629, 72] width 22 height 37
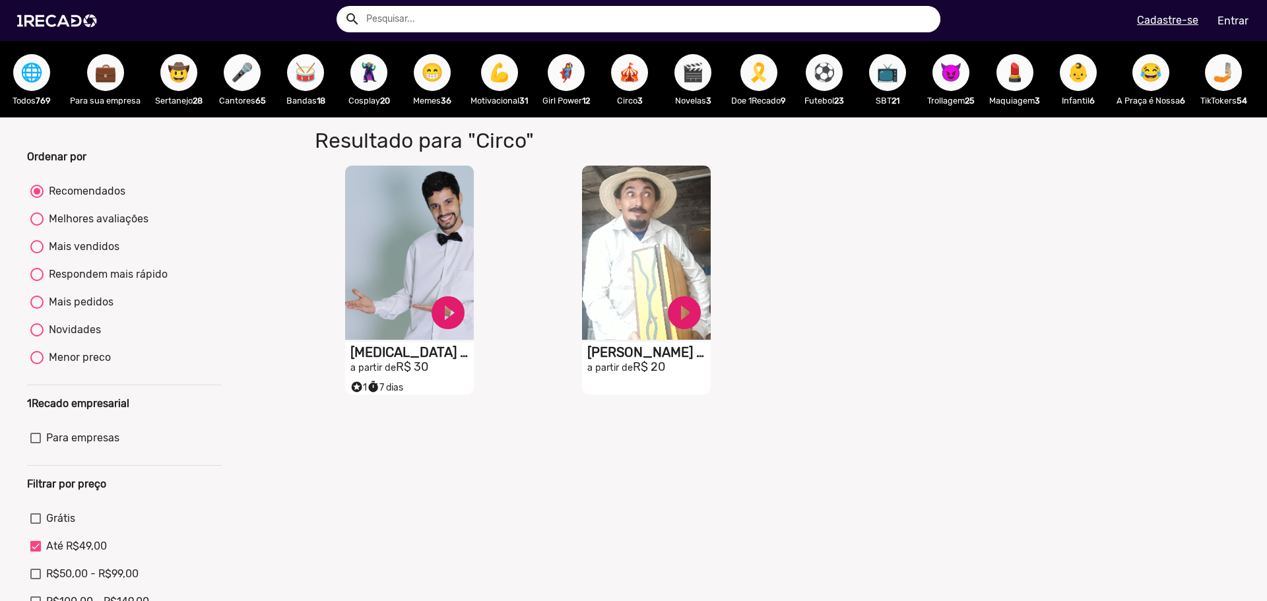
click at [821, 79] on span "⚽" at bounding box center [824, 72] width 22 height 37
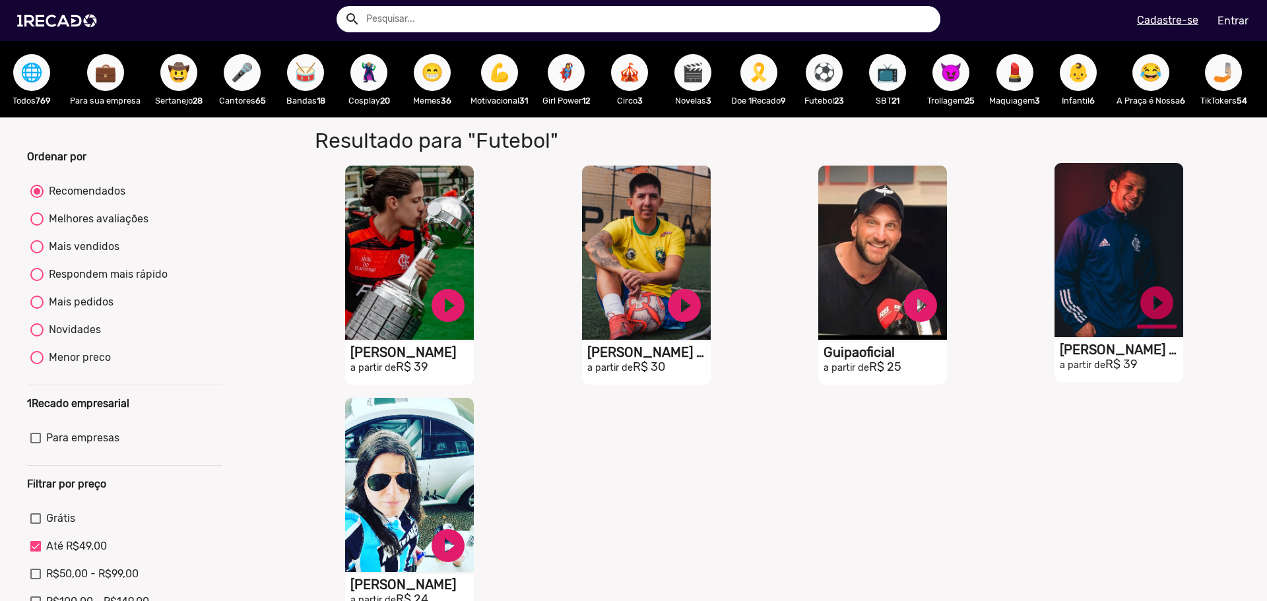
click at [468, 323] on link "play_circle_filled" at bounding box center [448, 306] width 40 height 40
click at [468, 318] on link "pause_circle" at bounding box center [448, 306] width 40 height 40
click at [32, 75] on span "🌐" at bounding box center [31, 72] width 22 height 37
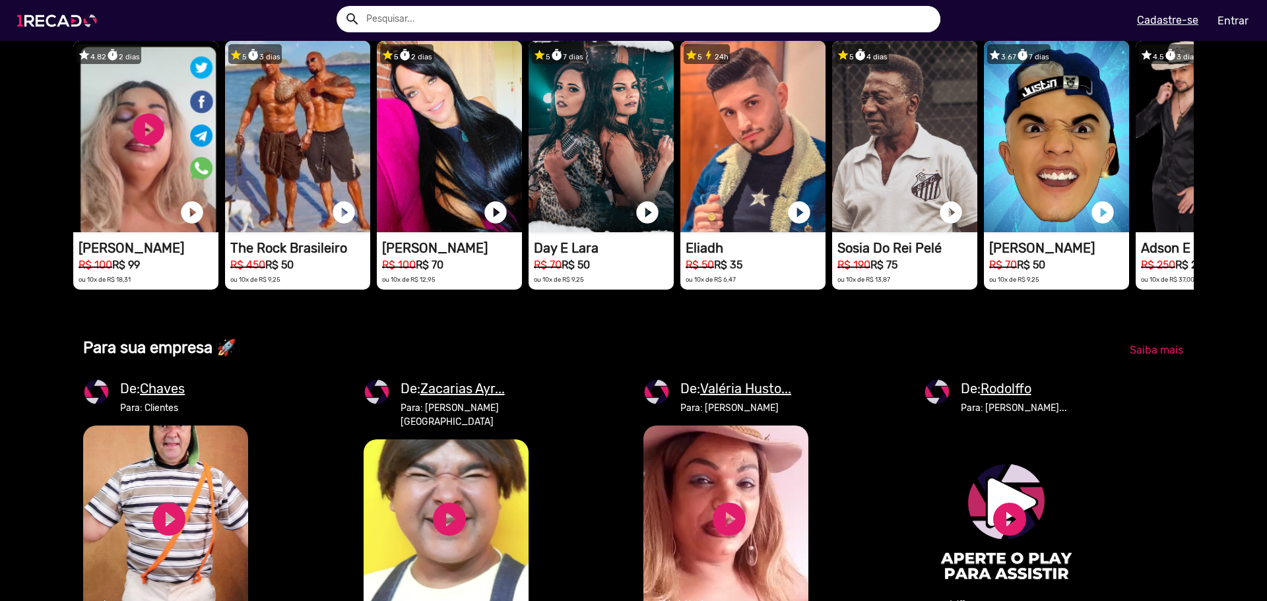
scroll to position [1075, 0]
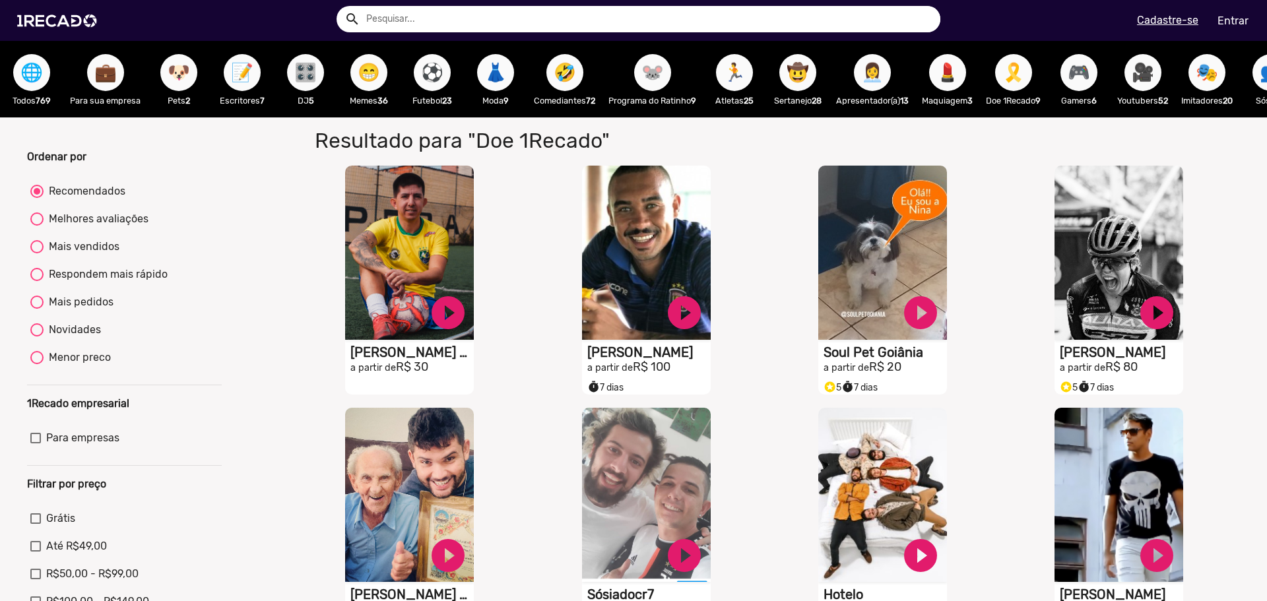
click at [448, 85] on div "⚽ Futebol 23" at bounding box center [431, 79] width 63 height 77
click at [434, 79] on span "⚽" at bounding box center [432, 72] width 22 height 37
